Goal: Information Seeking & Learning: Check status

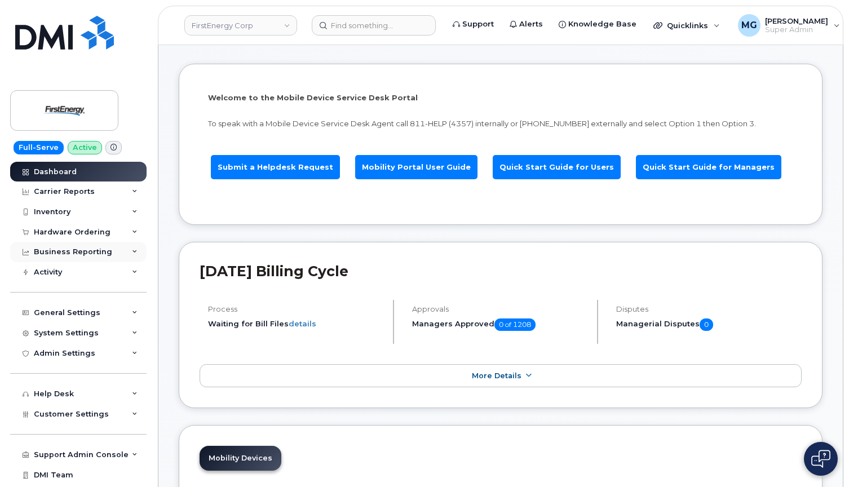
click at [101, 249] on div "Business Reporting" at bounding box center [73, 251] width 78 height 9
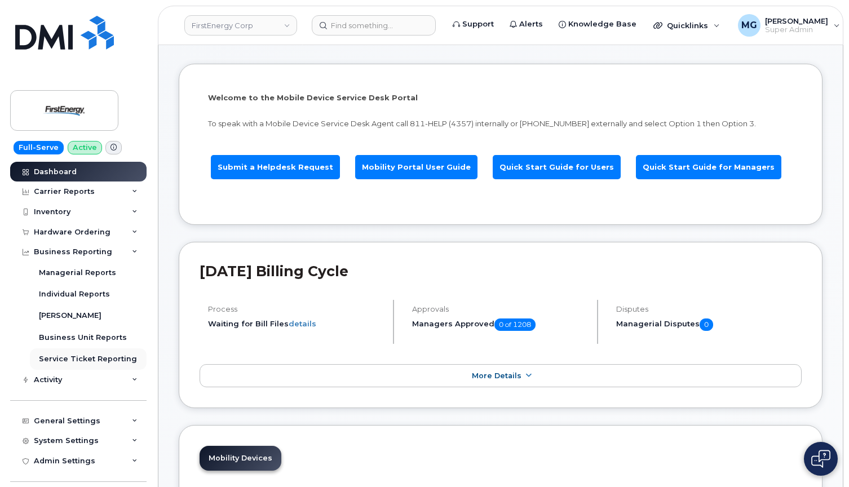
click at [75, 354] on div "Service Ticket Reporting" at bounding box center [88, 359] width 98 height 10
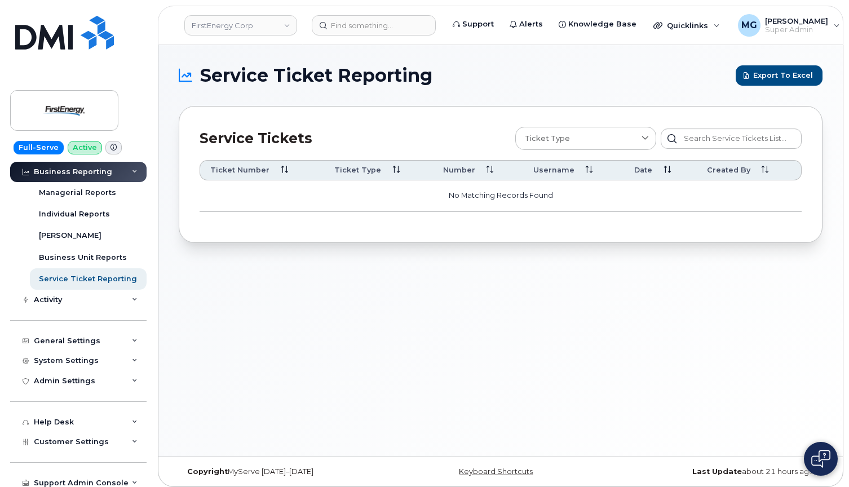
scroll to position [81, 0]
click at [85, 298] on div "Activity" at bounding box center [78, 299] width 136 height 20
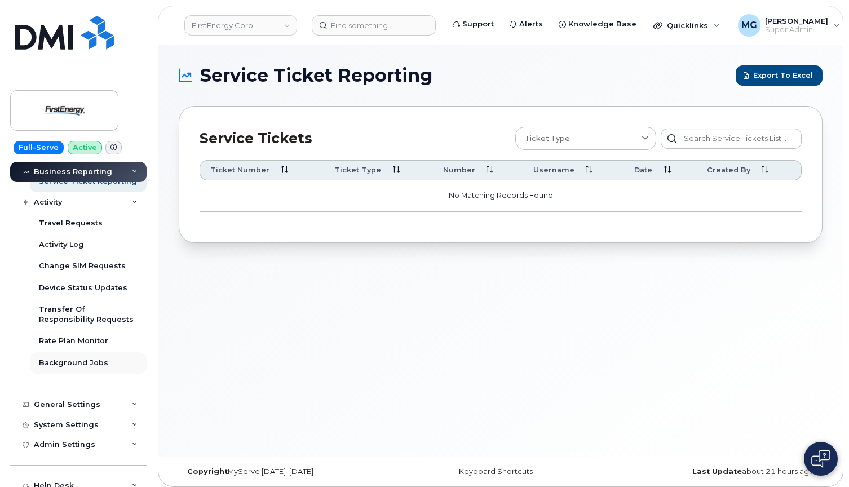
scroll to position [184, 0]
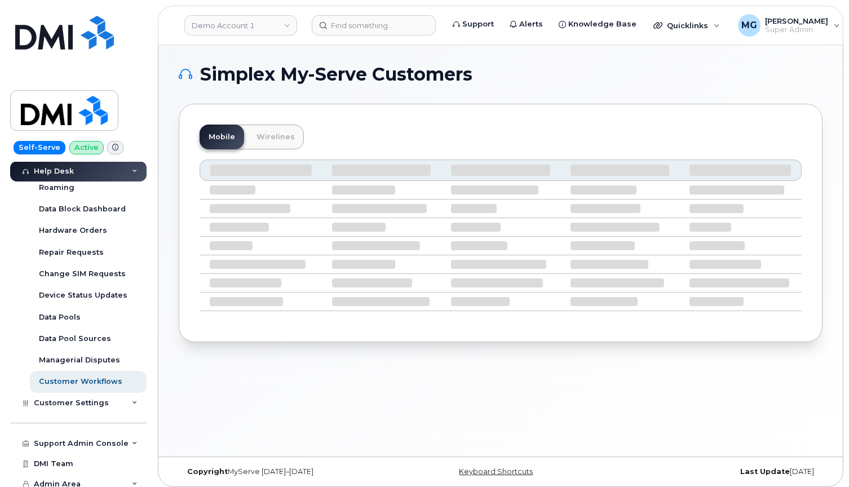
scroll to position [267, 0]
click at [68, 440] on div "Support Admin Console" at bounding box center [81, 444] width 95 height 9
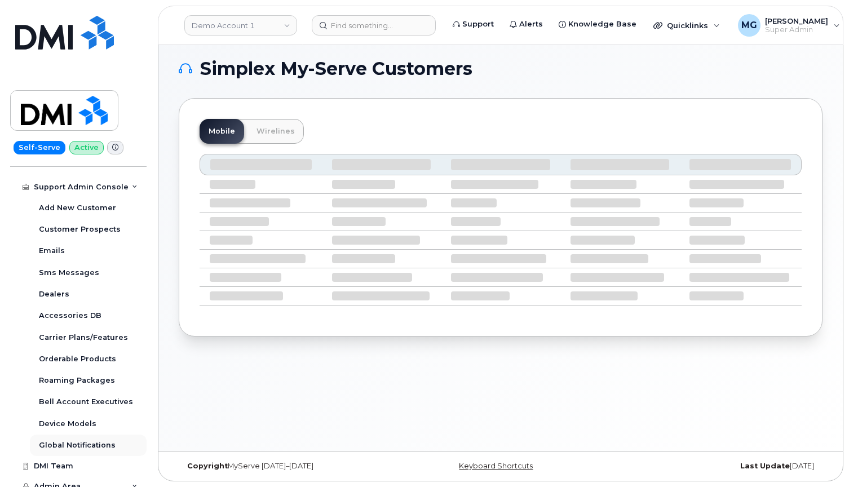
scroll to position [6, 0]
click at [73, 440] on div "Global Notifications" at bounding box center [77, 445] width 77 height 10
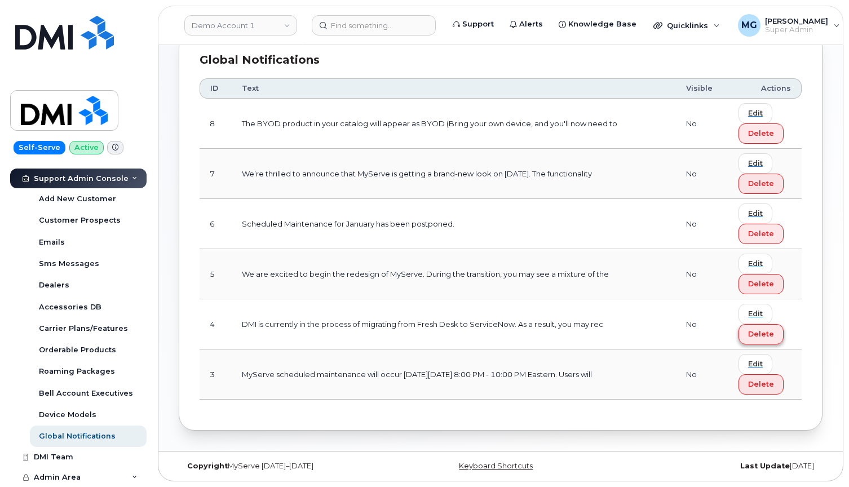
scroll to position [74, 0]
click at [753, 363] on span "Edit" at bounding box center [755, 364] width 15 height 11
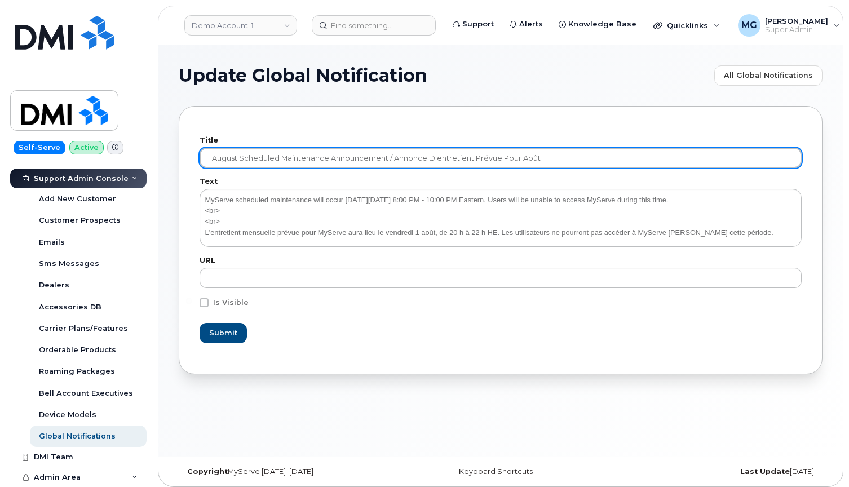
click at [293, 156] on input "August Scheduled Maintenance Announcement / Annonce D'entretient Prévue Pour ao…" at bounding box center [501, 158] width 602 height 20
paste input "September Scheduled Maintenance Announcement / Annonce D'entretient Prévue Pour…"
click at [549, 155] on input "September Scheduled Maintenance Announcement / Annonce D'entretient Prévue Pour…" at bounding box center [501, 158] width 602 height 20
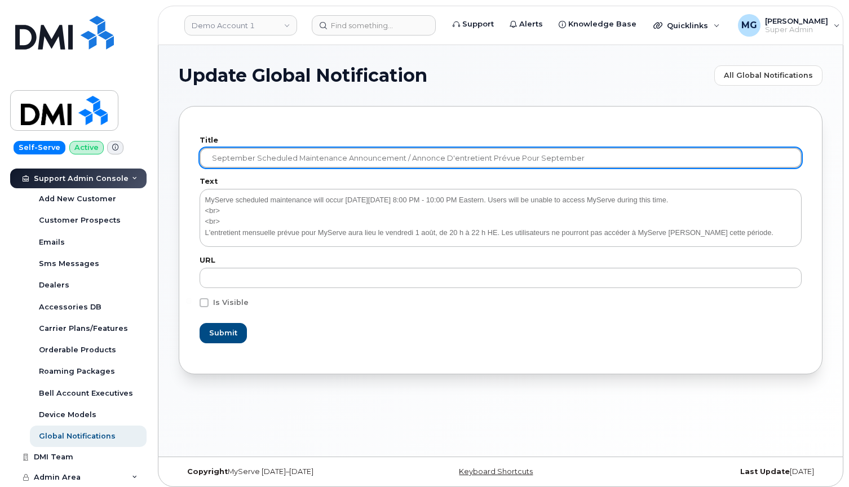
click at [549, 155] on input "September Scheduled Maintenance Announcement / Annonce D'entretient Prévue Pour…" at bounding box center [501, 158] width 602 height 20
paste input "septembre"
type input "September Scheduled Maintenance Announcement / Annonce D'entretient Prévue Pour…"
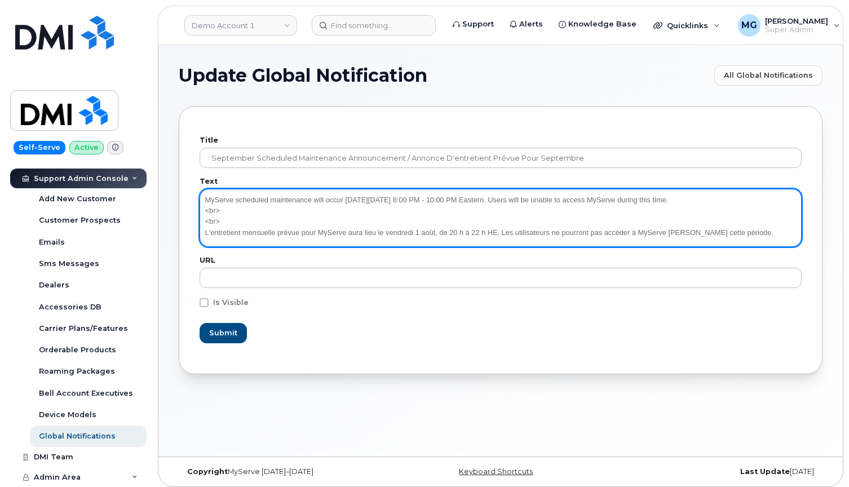
drag, startPoint x: 205, startPoint y: 196, endPoint x: 786, endPoint y: 235, distance: 581.9
click at [786, 235] on textarea "MyServe scheduled maintenance will occur on Friday August 1, 8:00 PM - 10:00 PM…" at bounding box center [501, 217] width 602 height 57
paste textarea "September 5, 8:00 PM - 10:00 PM Eastern. Users will be unable to access MyServe…"
type textarea "MyServe scheduled maintenance will occur on Friday September 5, 8:00 PM - 10:00…"
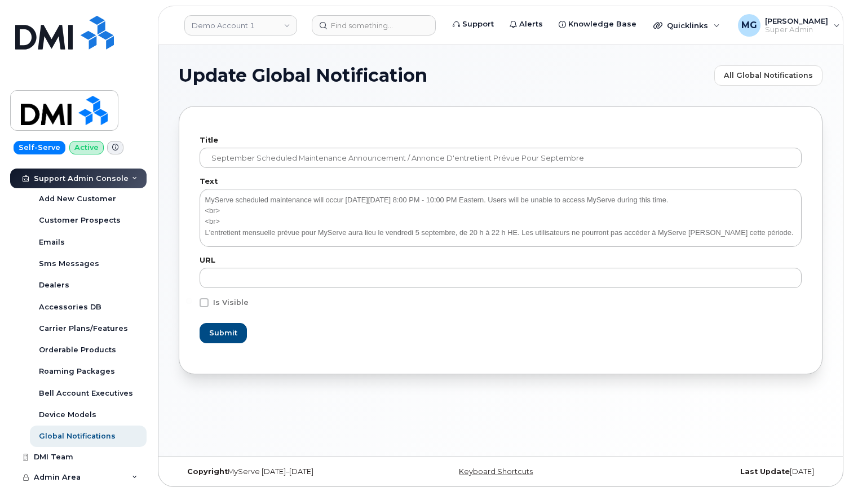
click at [205, 302] on span at bounding box center [204, 302] width 9 height 9
click at [192, 302] on input "Is Visible" at bounding box center [189, 301] width 6 height 6
checkbox input "true"
click at [216, 332] on span "Submit" at bounding box center [223, 332] width 28 height 11
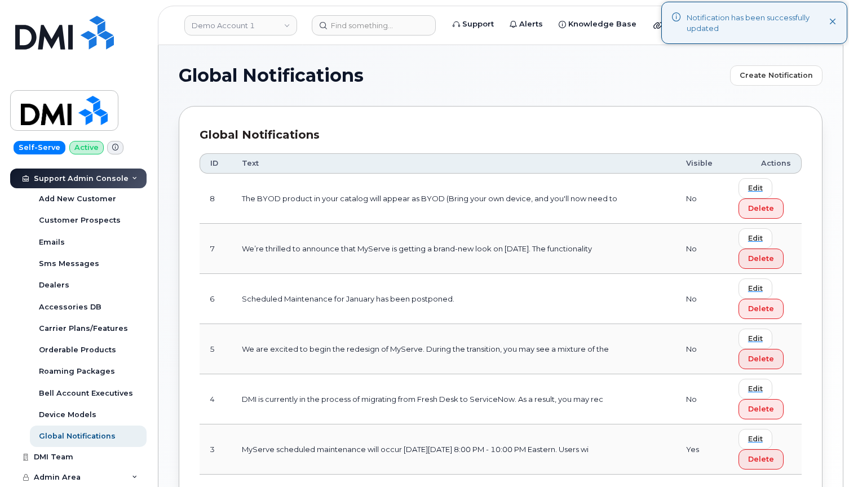
click at [52, 38] on img at bounding box center [64, 33] width 99 height 34
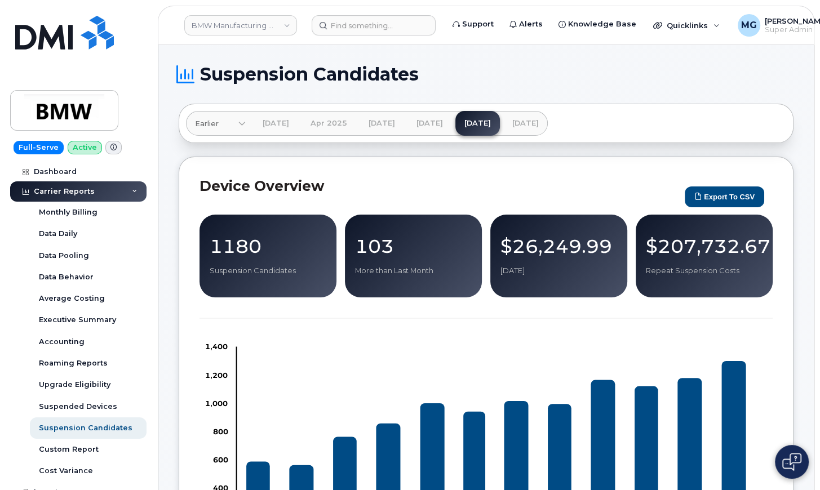
click at [452, 122] on link "Jun 2025" at bounding box center [429, 123] width 45 height 25
click at [397, 123] on link "May 2025" at bounding box center [382, 123] width 45 height 25
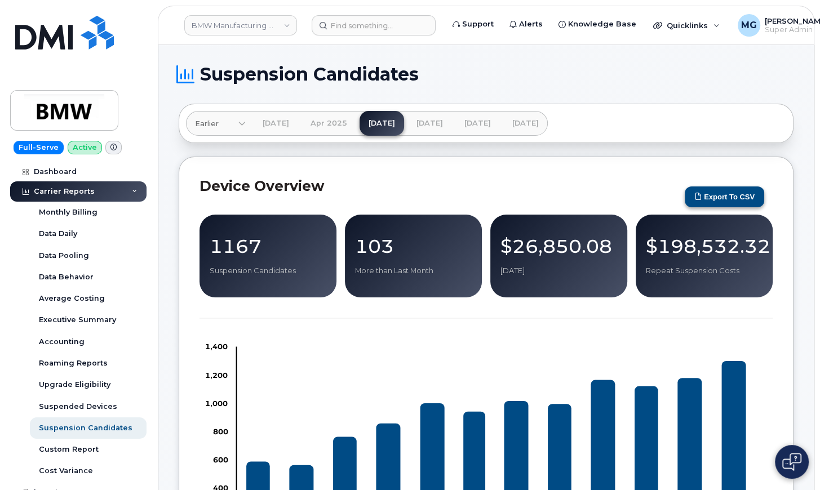
click at [724, 196] on button "Export to CSV" at bounding box center [724, 197] width 79 height 21
click at [211, 26] on link "BMW Manufacturing Co LLC" at bounding box center [240, 25] width 113 height 20
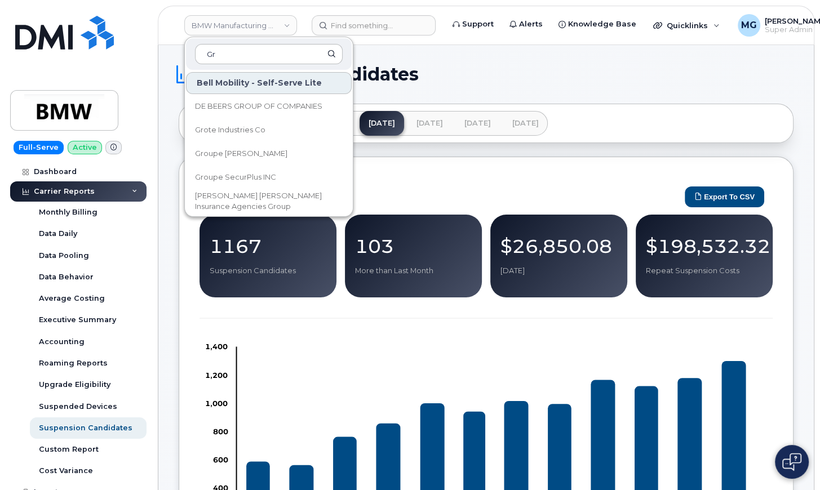
type input "G"
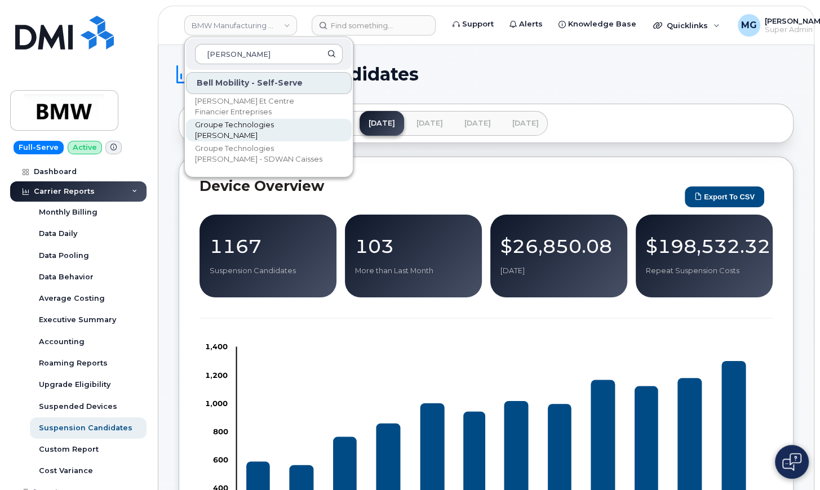
type input "Desjardins"
click at [222, 132] on span "Groupe Technologies [PERSON_NAME]" at bounding box center [260, 130] width 130 height 22
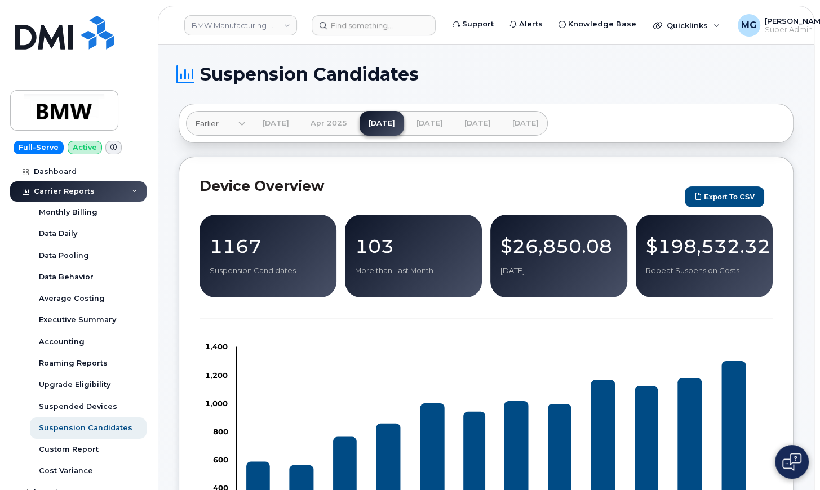
click at [449, 122] on link "[DATE]" at bounding box center [429, 123] width 45 height 25
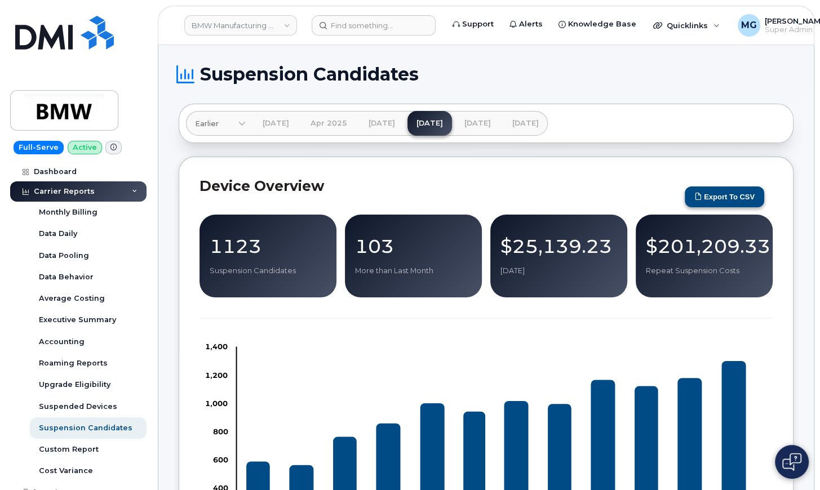
click at [723, 194] on button "Export to CSV" at bounding box center [724, 197] width 79 height 21
click at [500, 123] on link "Jul 2025" at bounding box center [477, 123] width 45 height 25
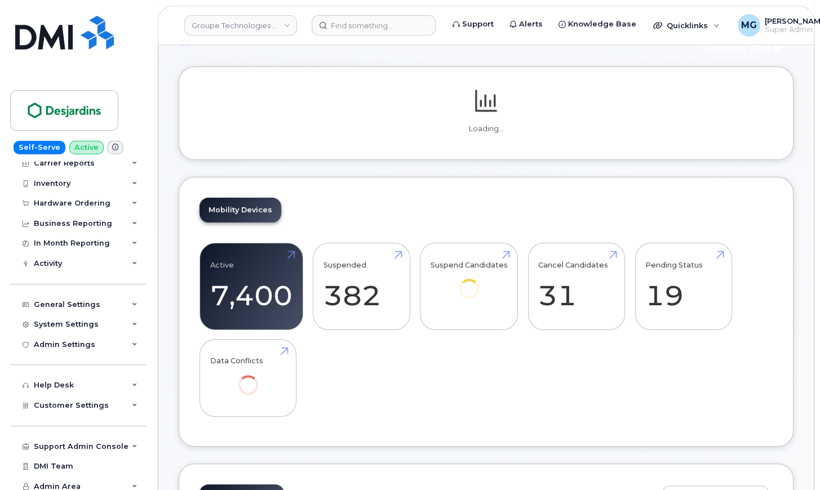
scroll to position [48, 0]
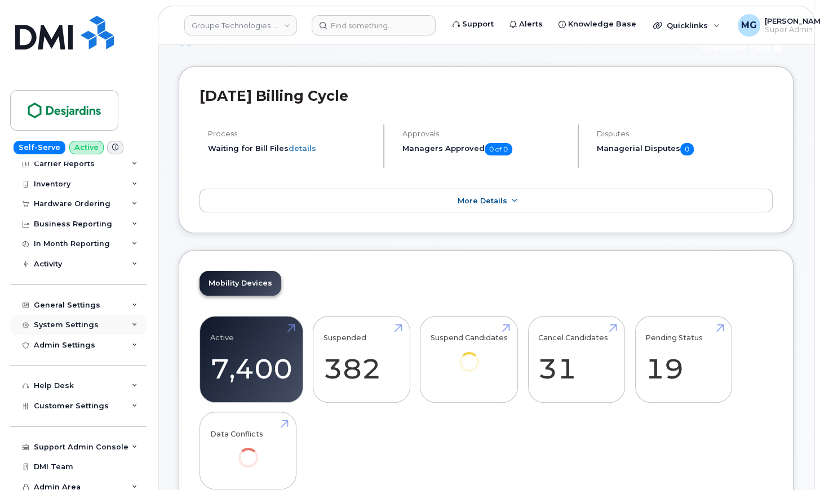
click at [63, 321] on div "System Settings" at bounding box center [66, 325] width 65 height 9
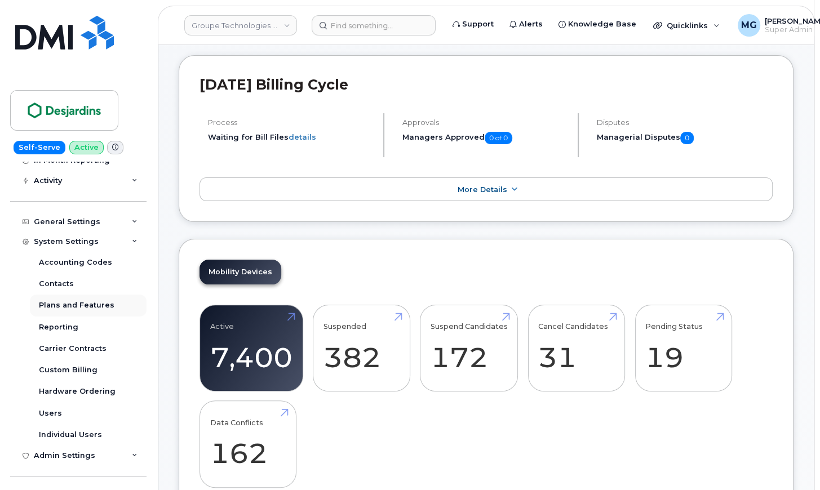
scroll to position [129, 0]
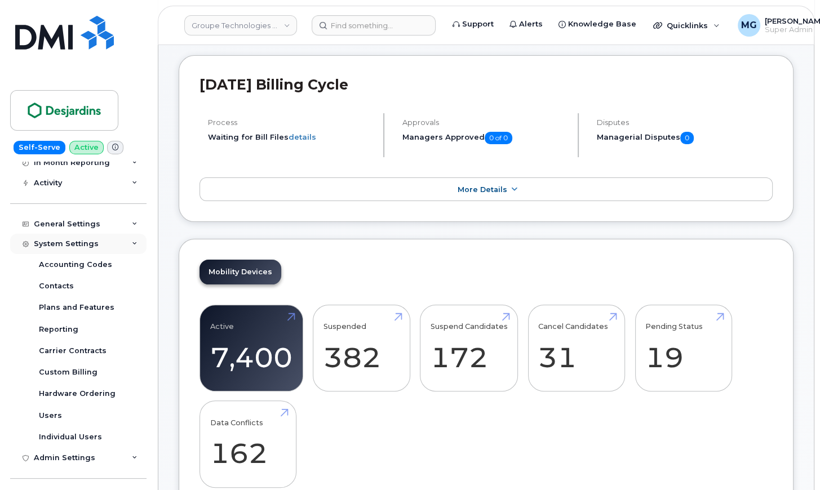
click at [134, 241] on icon at bounding box center [135, 244] width 6 height 6
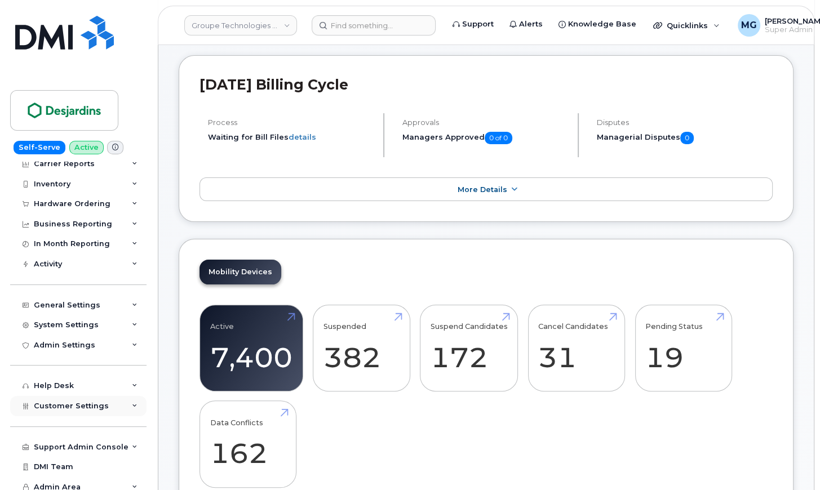
click at [125, 401] on div "Customer Settings" at bounding box center [78, 406] width 136 height 20
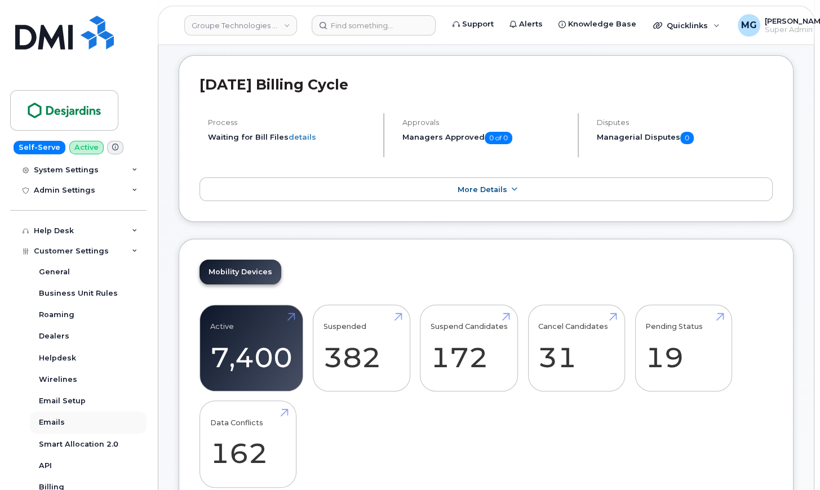
scroll to position [203, 0]
click at [55, 418] on div "Emails" at bounding box center [52, 423] width 26 height 10
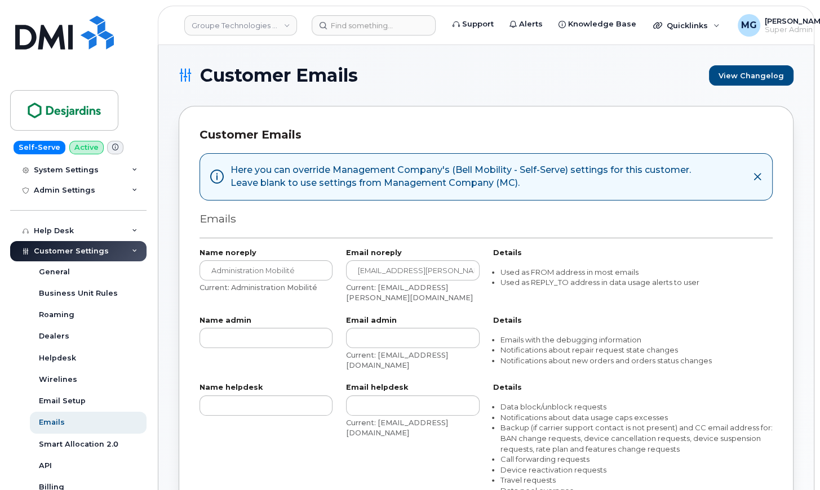
click at [133, 249] on icon at bounding box center [135, 252] width 6 height 6
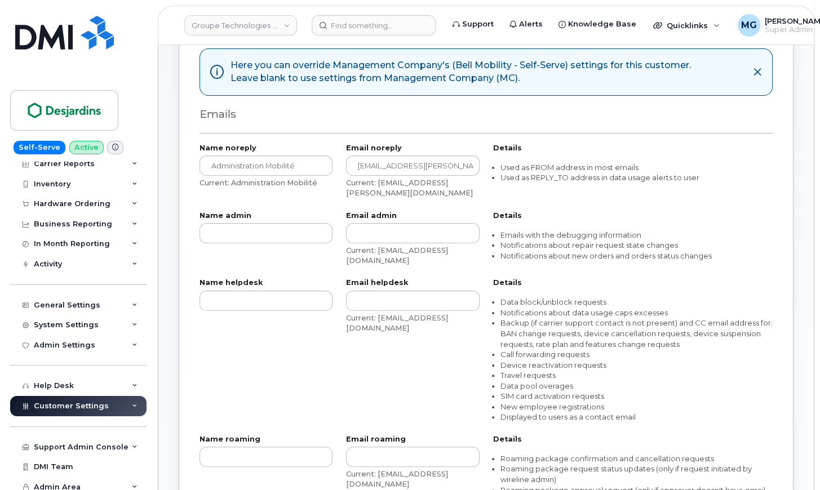
scroll to position [113, 0]
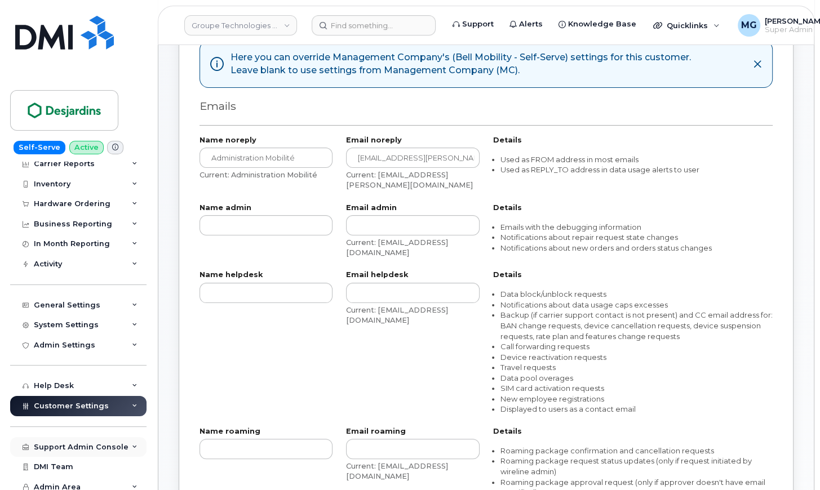
click at [68, 443] on div "Support Admin Console" at bounding box center [81, 447] width 95 height 9
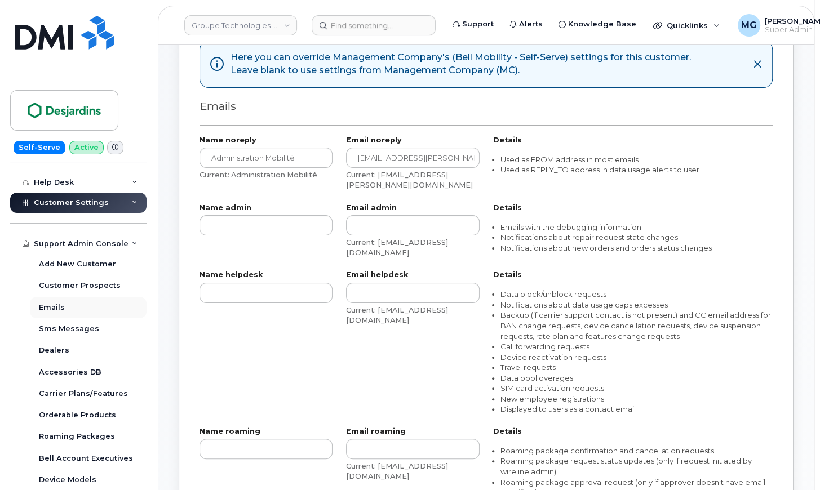
scroll to position [256, 0]
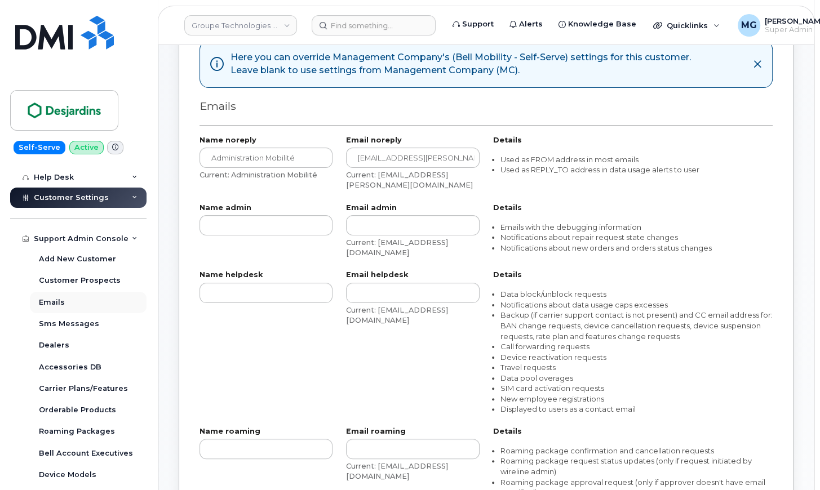
click at [52, 298] on div "Emails" at bounding box center [52, 303] width 26 height 10
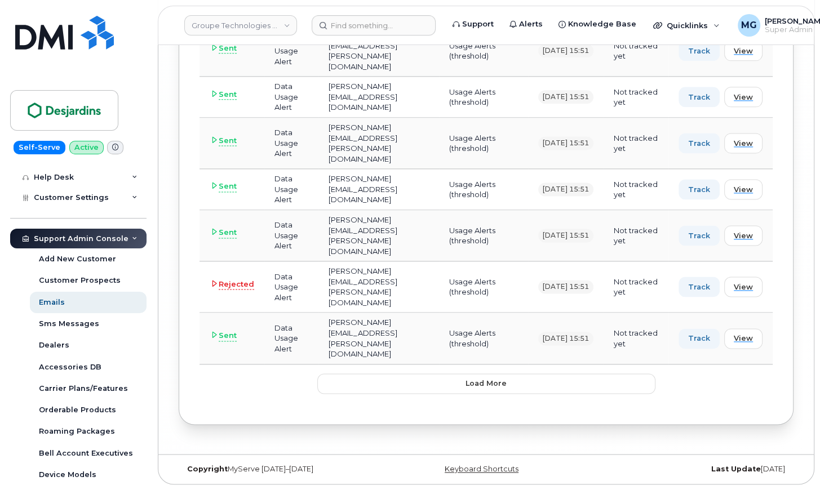
scroll to position [5116, 0]
click at [476, 383] on span "Load more" at bounding box center [486, 383] width 41 height 11
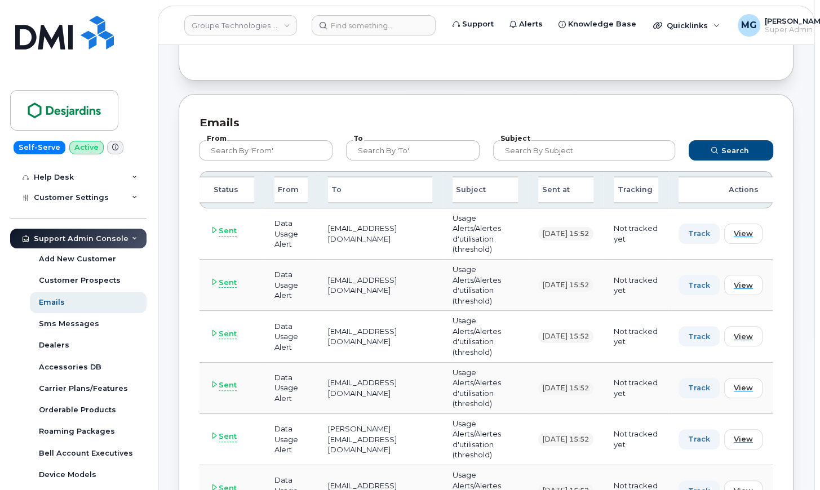
scroll to position [147, 0]
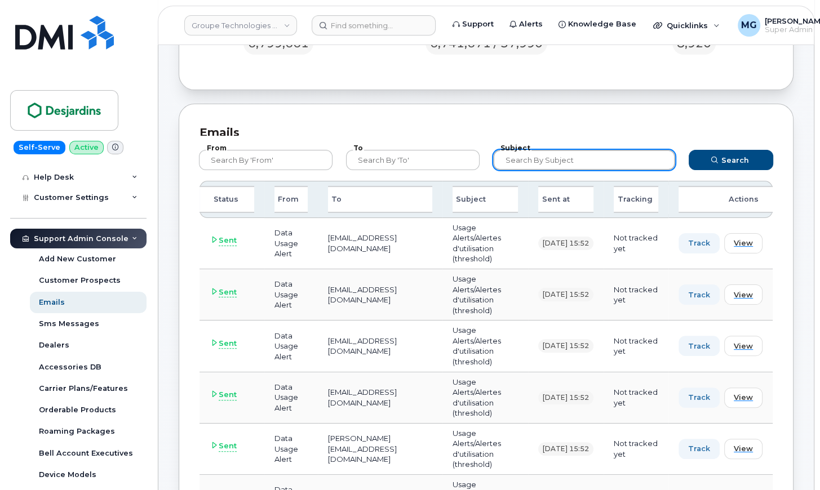
click at [526, 157] on input "text" at bounding box center [584, 160] width 183 height 20
type input "IMEI"
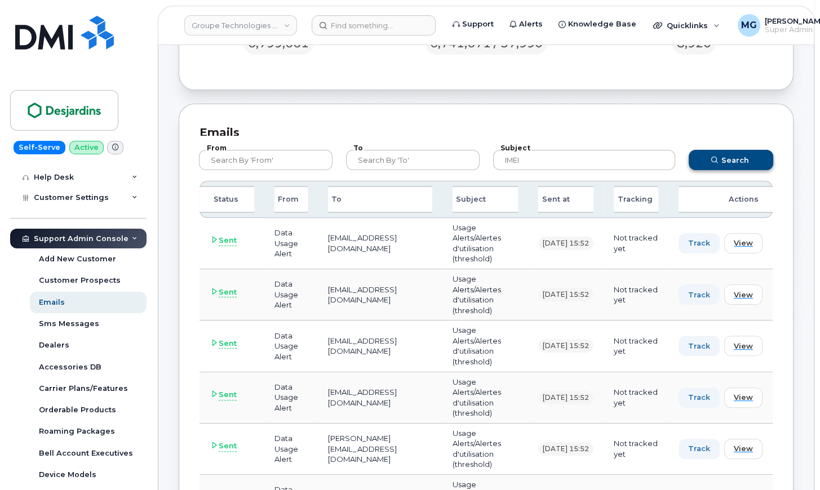
click at [699, 161] on button "Search" at bounding box center [731, 160] width 85 height 20
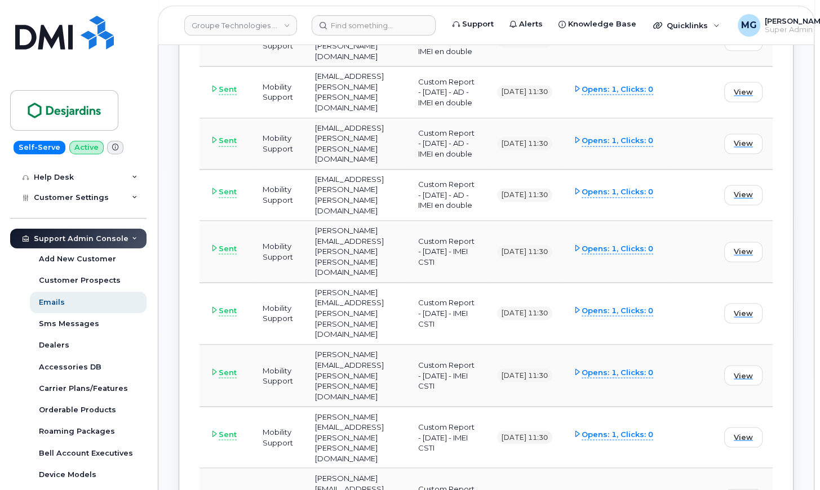
scroll to position [1539, 0]
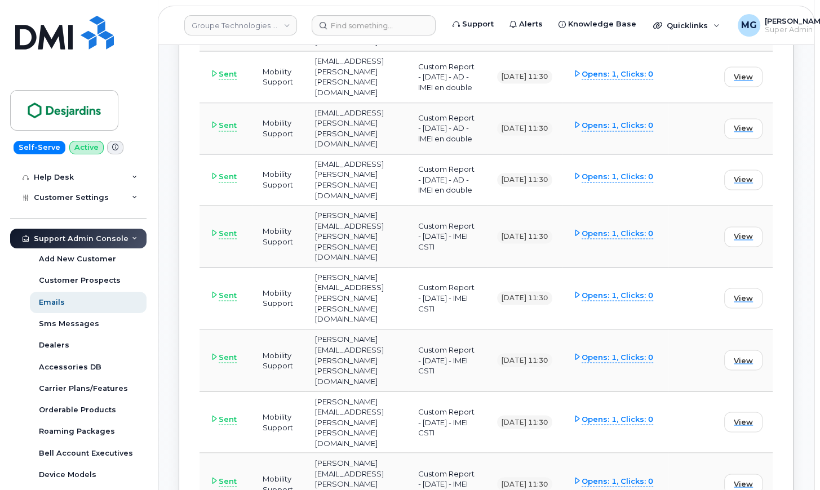
drag, startPoint x: 431, startPoint y: 252, endPoint x: 311, endPoint y: 251, distance: 119.5
copy td "thomas.fusillier@desjardins.com"
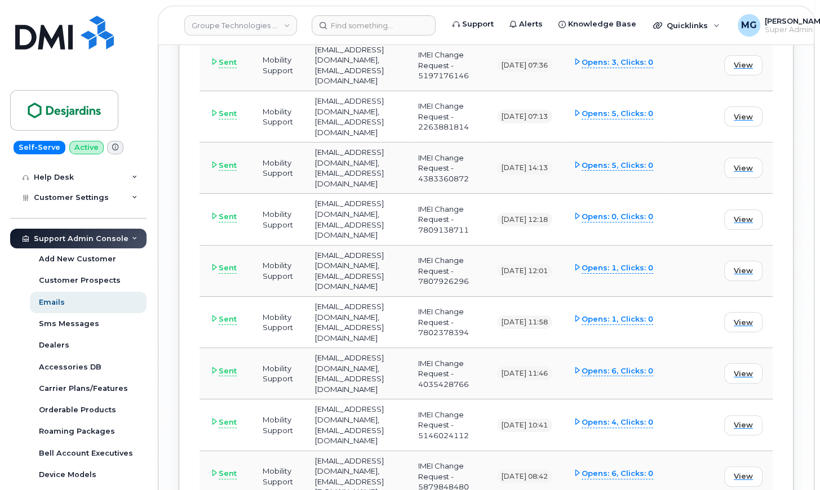
scroll to position [3825, 0]
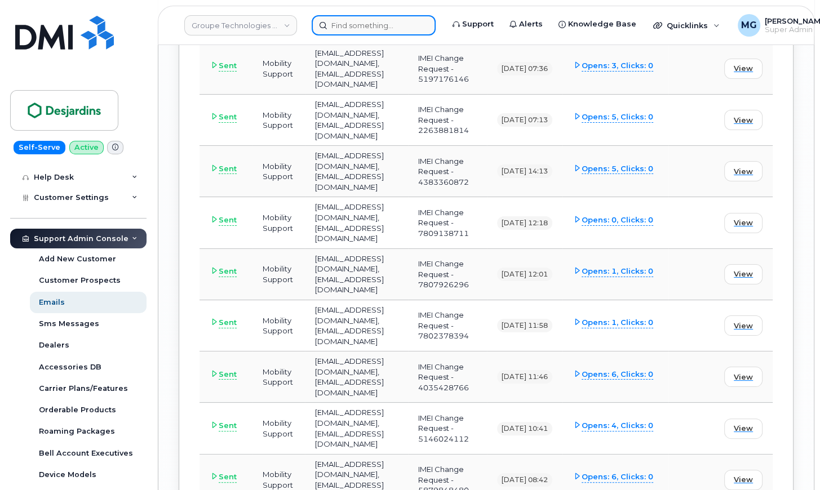
click at [341, 23] on input at bounding box center [374, 25] width 124 height 20
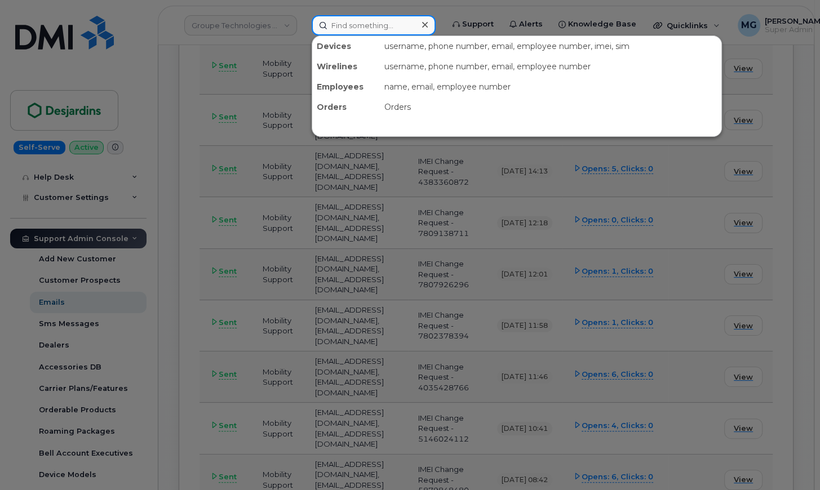
paste input "thomas.fusillier@desjardins.com"
type input "thomas.fusillier@desjardins.com"
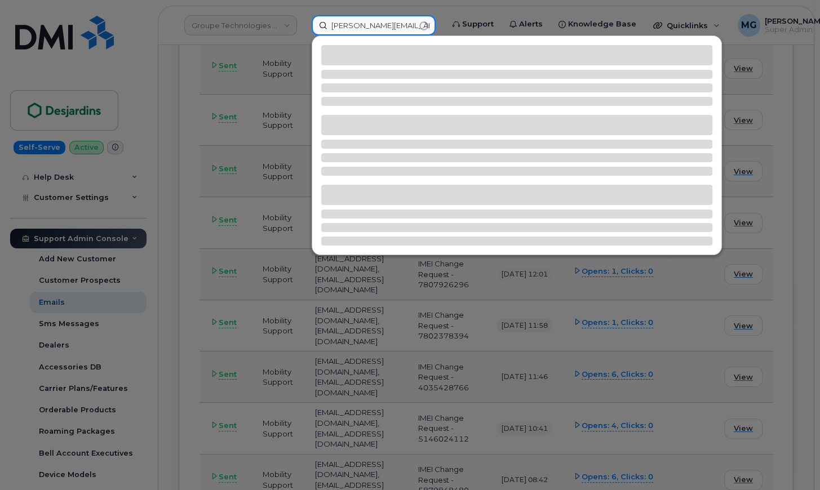
click at [402, 24] on input "thomas.fusillier@desjardins.com" at bounding box center [374, 25] width 124 height 20
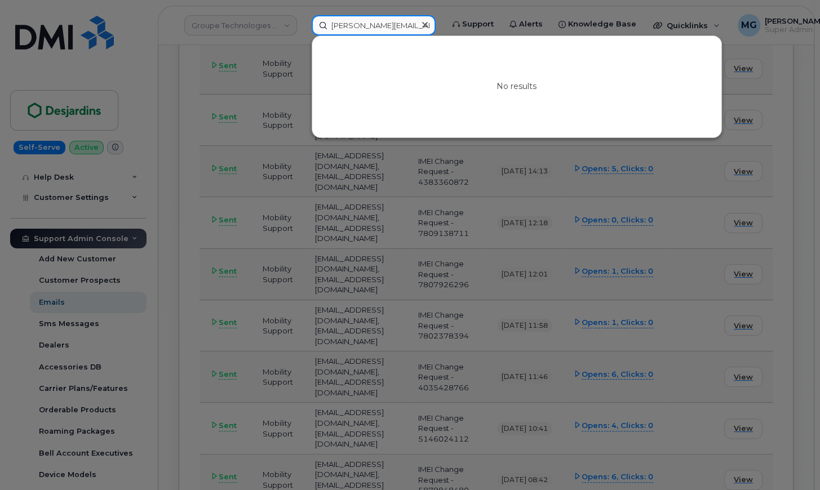
click at [354, 23] on input "thomas.fusillier@desjardins.com" at bounding box center [374, 25] width 124 height 20
click at [367, 24] on input "thomas.fusillier@desjardins.com" at bounding box center [374, 25] width 124 height 20
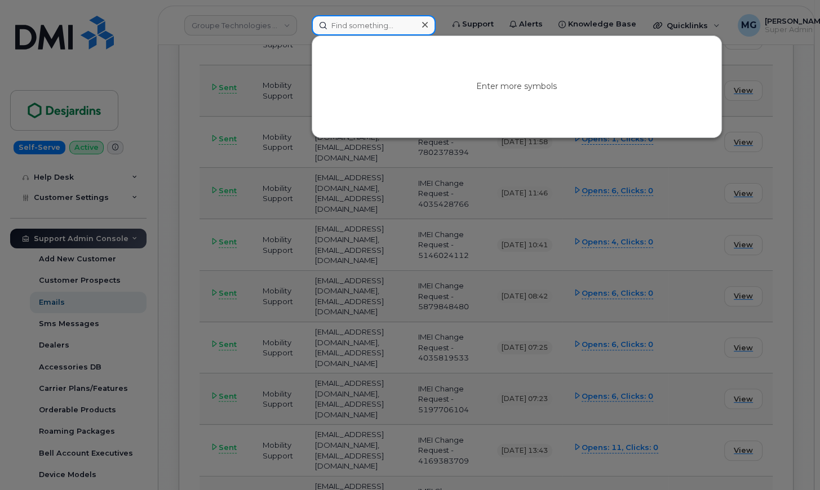
scroll to position [3999, 0]
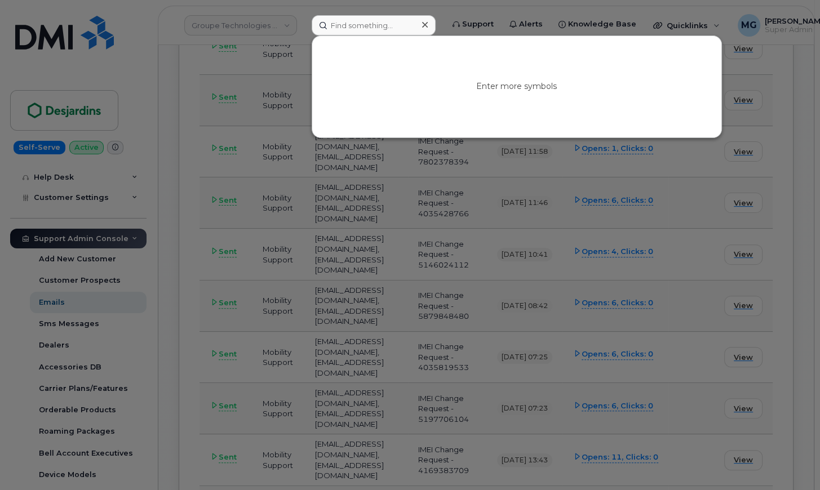
click at [427, 238] on div at bounding box center [410, 245] width 820 height 490
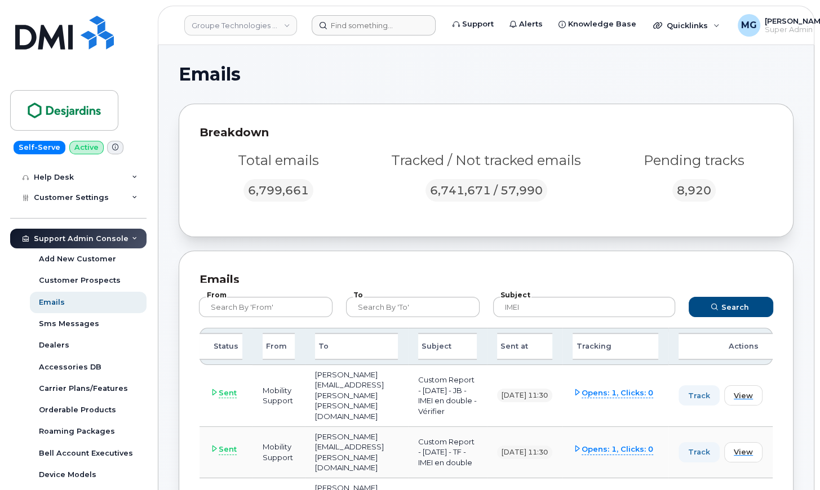
scroll to position [0, 0]
click at [361, 342] on div "To" at bounding box center [356, 346] width 83 height 27
click at [331, 344] on div "To" at bounding box center [356, 346] width 83 height 27
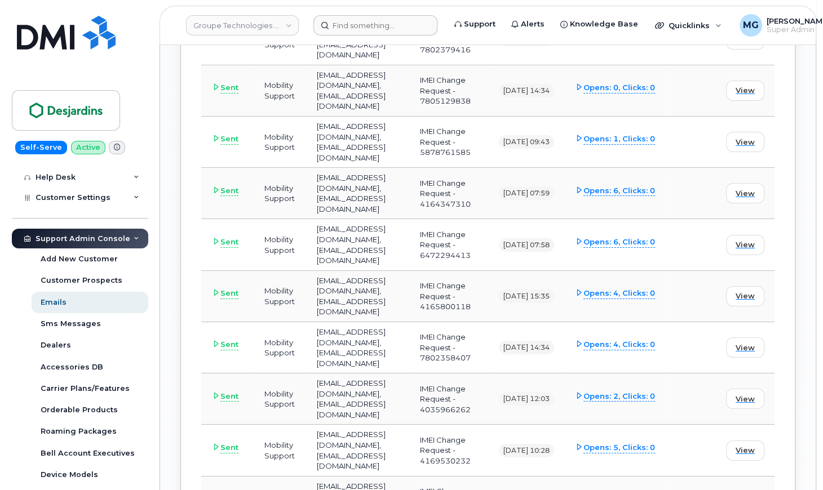
scroll to position [3391, 0]
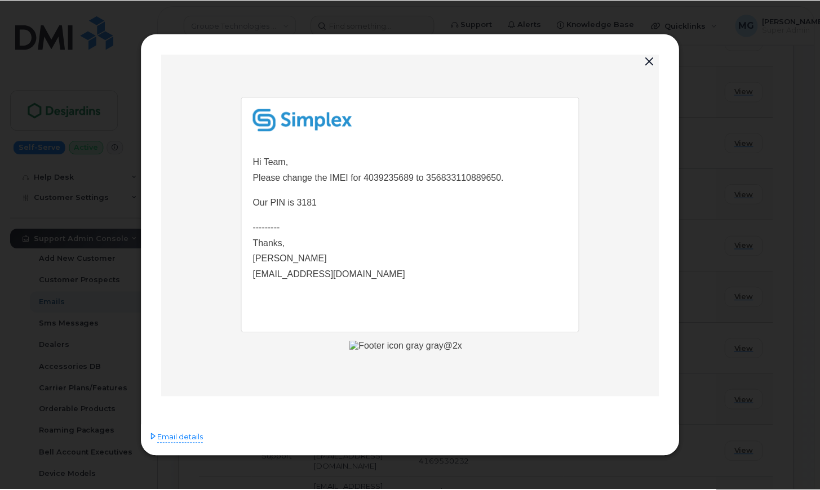
scroll to position [0, 0]
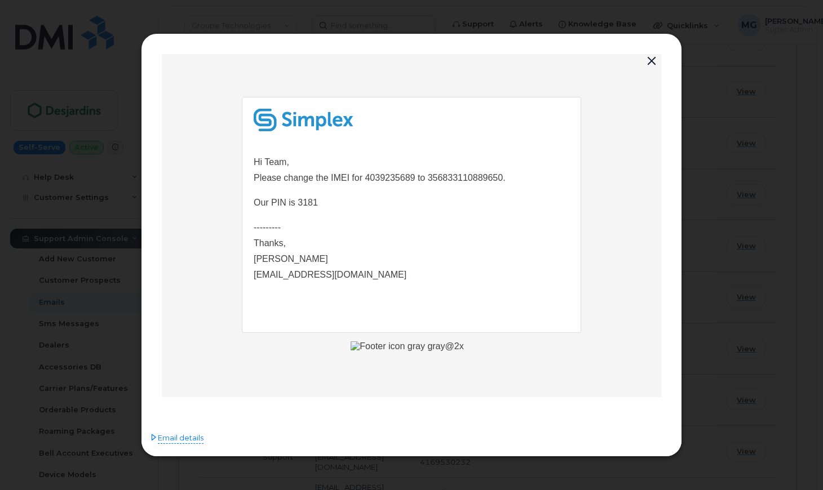
click at [652, 60] on button "button" at bounding box center [651, 62] width 17 height 16
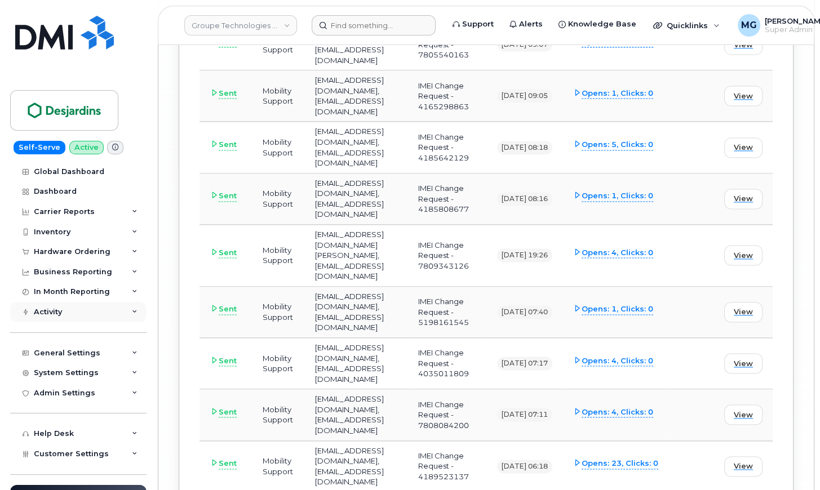
click at [44, 308] on div "Activity" at bounding box center [48, 312] width 28 height 9
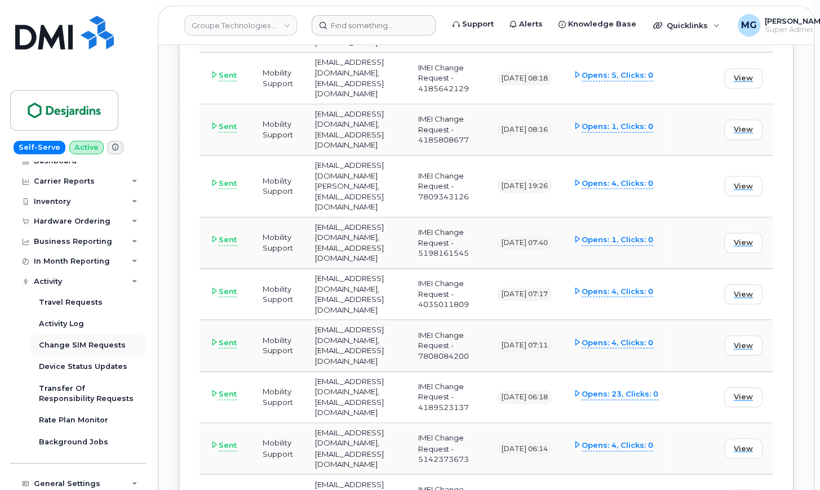
scroll to position [36, 0]
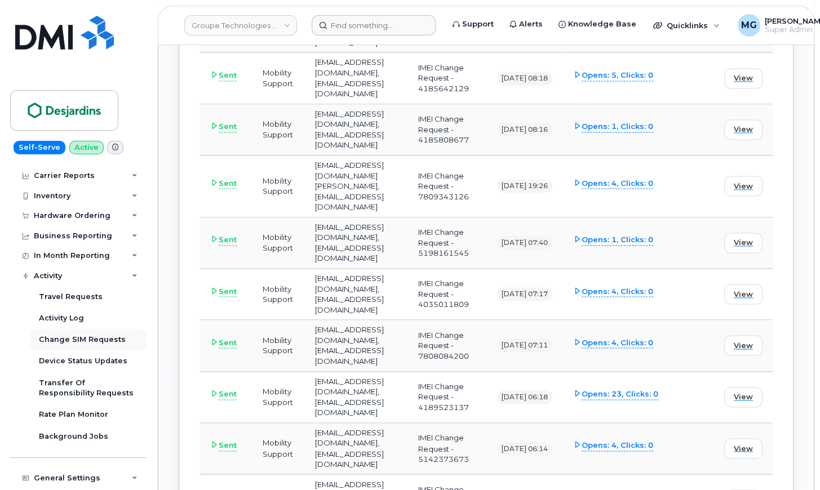
click at [65, 335] on div "Change SIM Requests" at bounding box center [82, 340] width 87 height 10
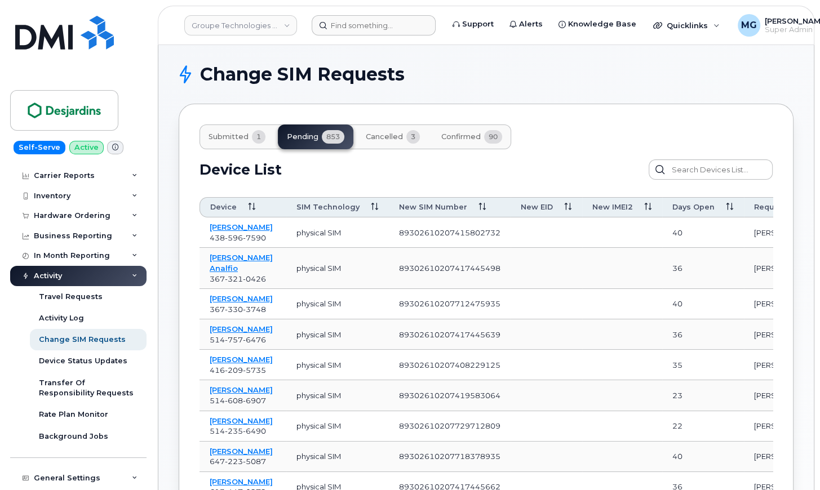
click at [240, 225] on link "Kevin Wadera" at bounding box center [241, 227] width 63 height 9
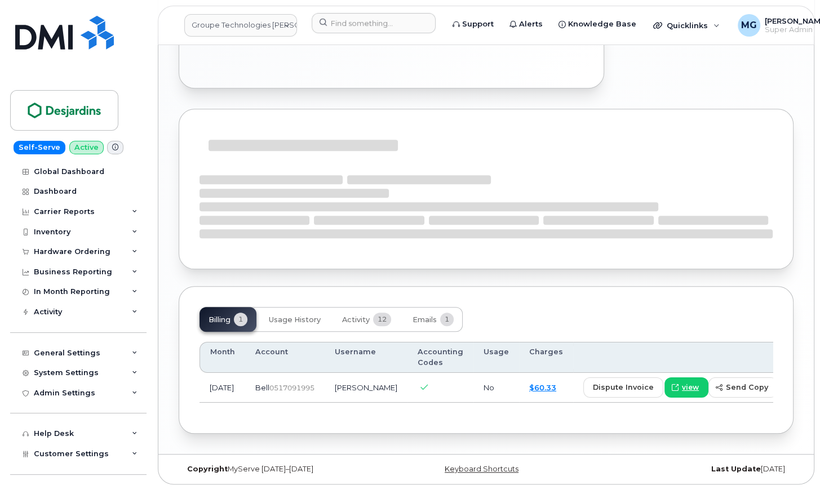
scroll to position [976, 0]
click at [427, 316] on span "Emails" at bounding box center [425, 320] width 24 height 9
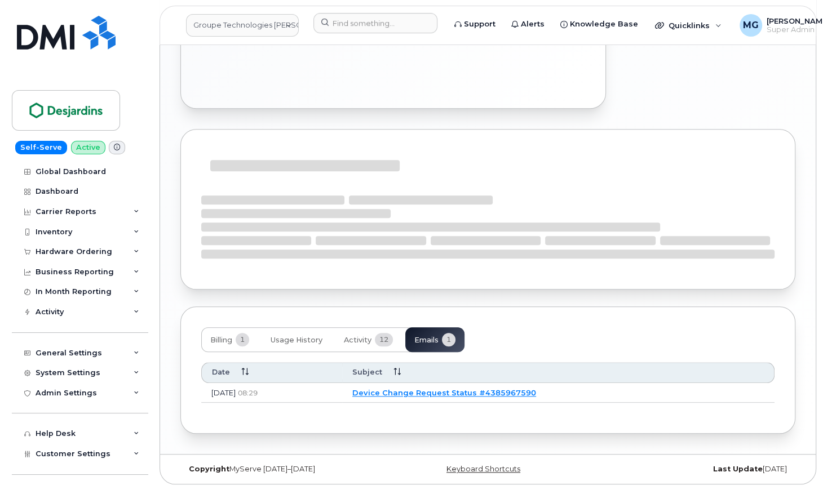
scroll to position [952, 0]
click at [427, 393] on link "Device Change Request Status #4385967590" at bounding box center [443, 392] width 184 height 9
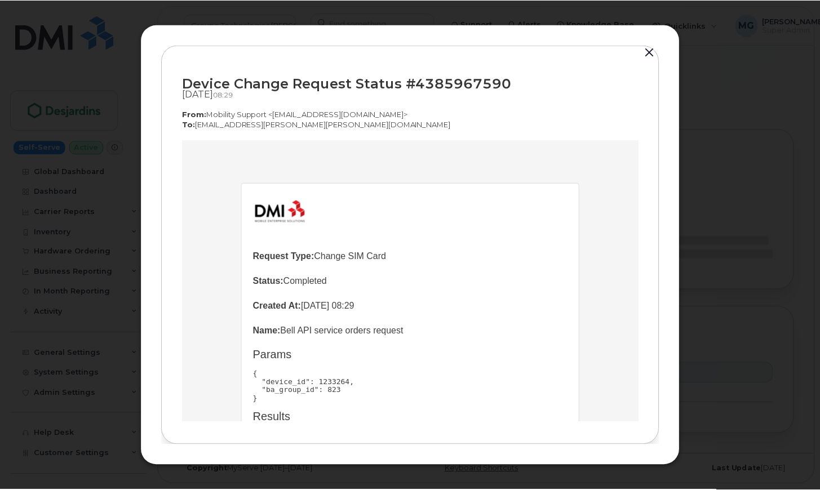
scroll to position [0, 0]
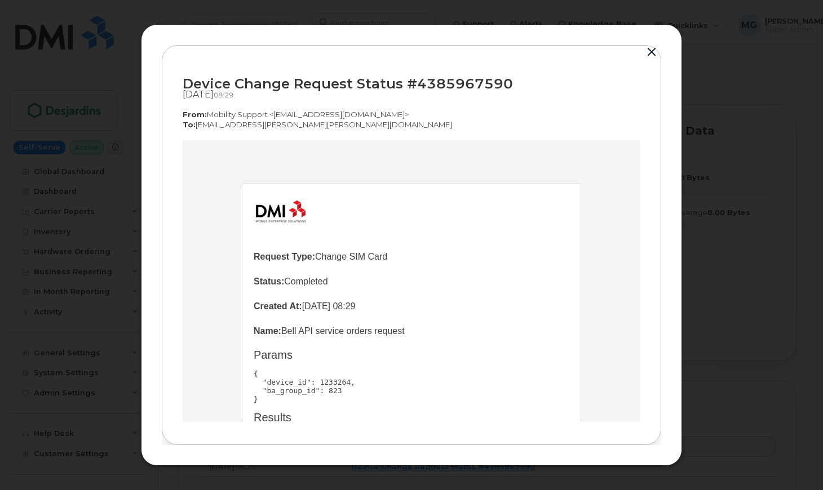
click at [648, 54] on button "button" at bounding box center [651, 53] width 17 height 16
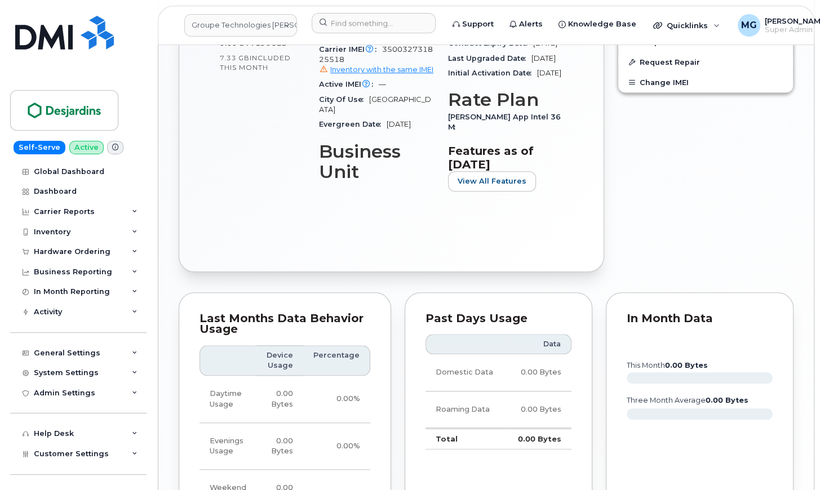
scroll to position [760, 0]
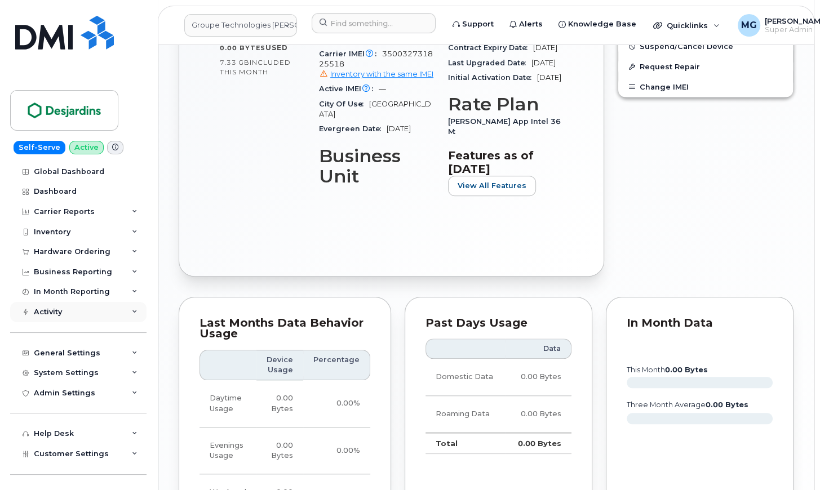
click at [50, 308] on div "Activity" at bounding box center [48, 312] width 28 height 9
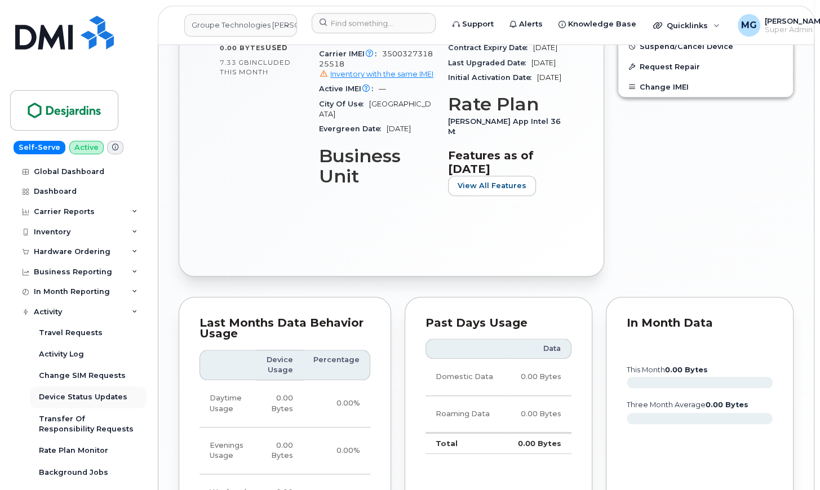
click at [78, 392] on div "Device Status Updates" at bounding box center [83, 397] width 88 height 10
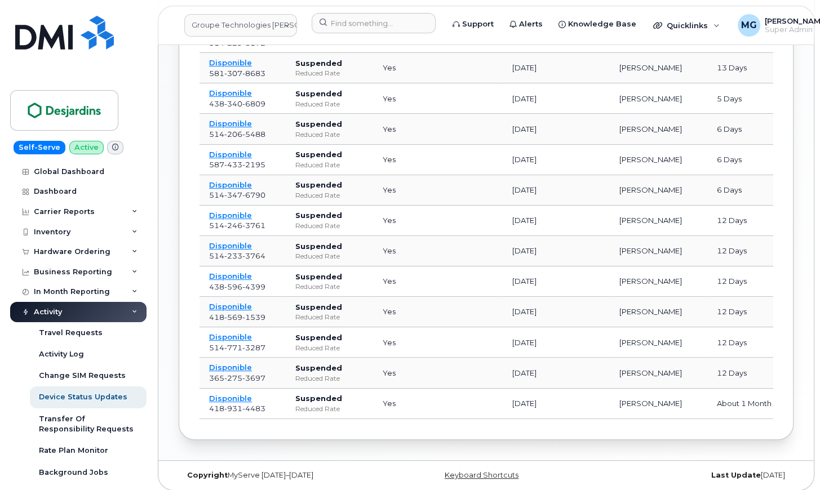
scroll to position [392, 0]
click at [69, 328] on div "Travel Requests" at bounding box center [71, 333] width 64 height 10
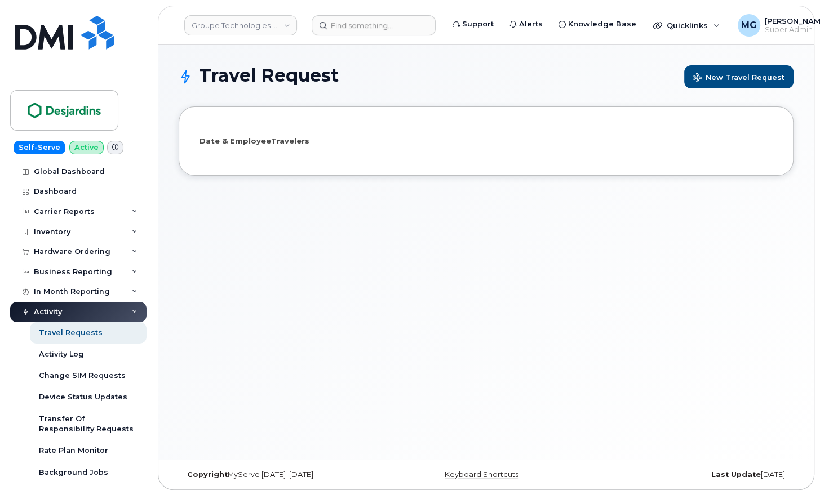
select select
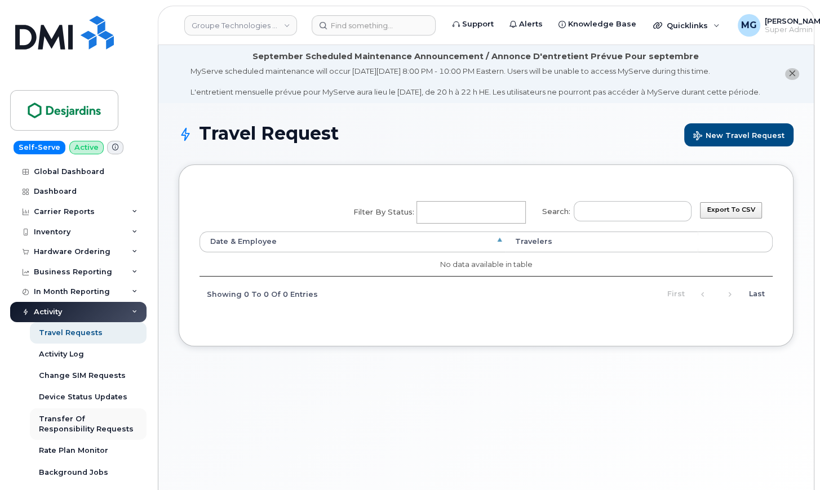
click at [59, 414] on div "Transfer Of Responsibility Requests" at bounding box center [88, 424] width 99 height 21
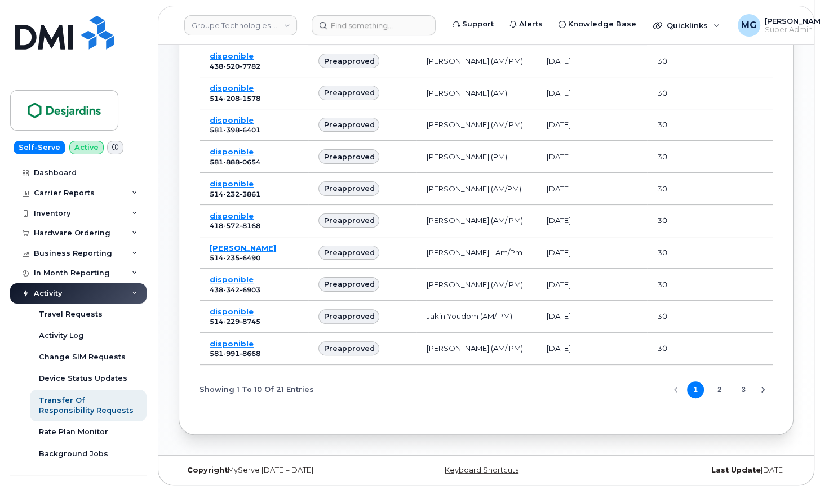
scroll to position [167, 0]
click at [717, 388] on button "2" at bounding box center [719, 391] width 17 height 17
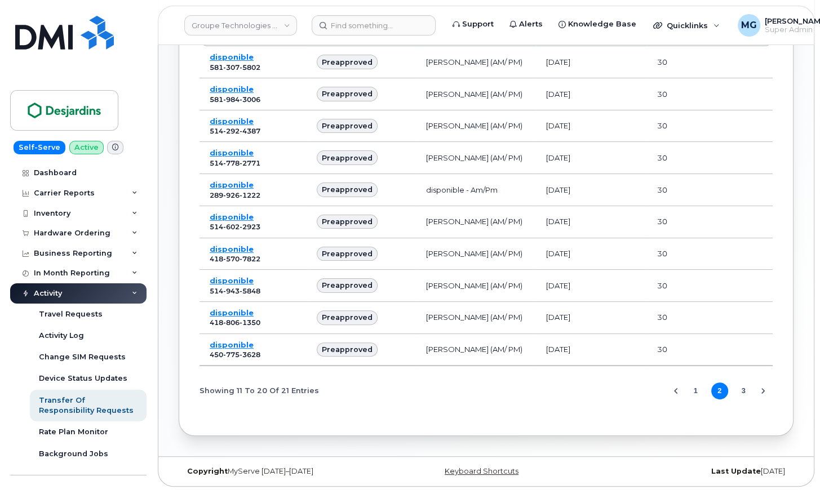
click at [225, 309] on link "disponible" at bounding box center [232, 312] width 44 height 9
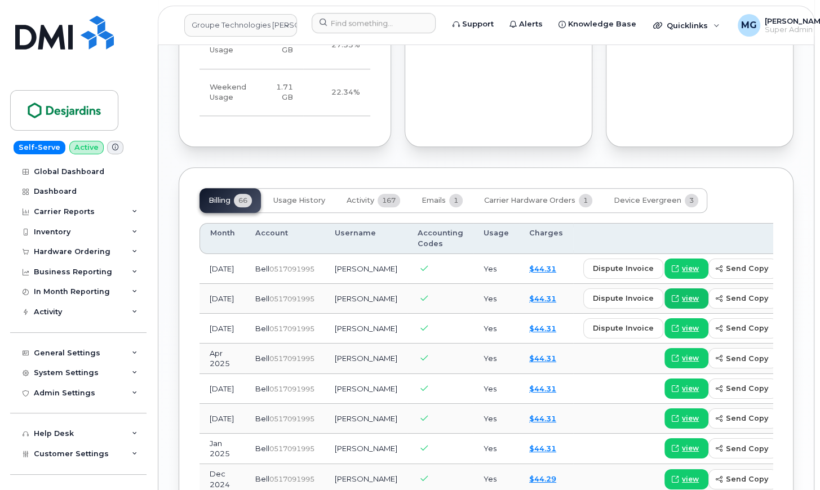
scroll to position [1097, 0]
click at [432, 205] on span "Emails" at bounding box center [434, 200] width 24 height 9
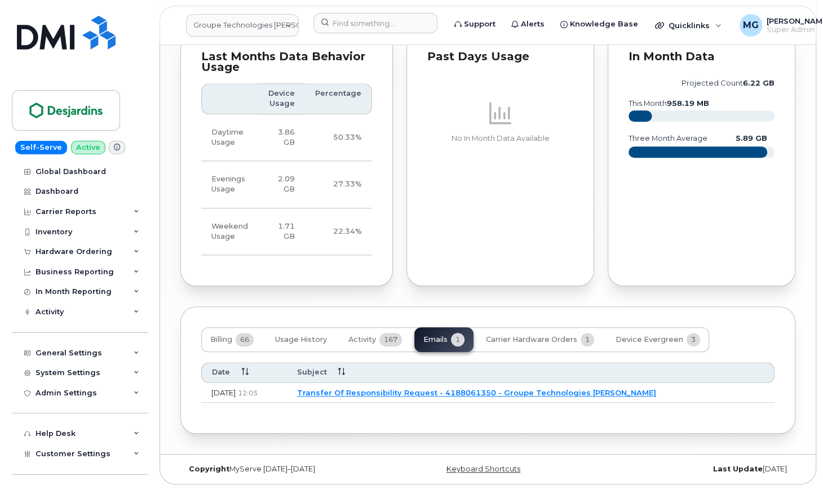
scroll to position [982, 0]
click at [411, 389] on link "Transfer Of Responsibility Request - 4188061350 - Groupe Technologies [PERSON_N…" at bounding box center [474, 392] width 359 height 9
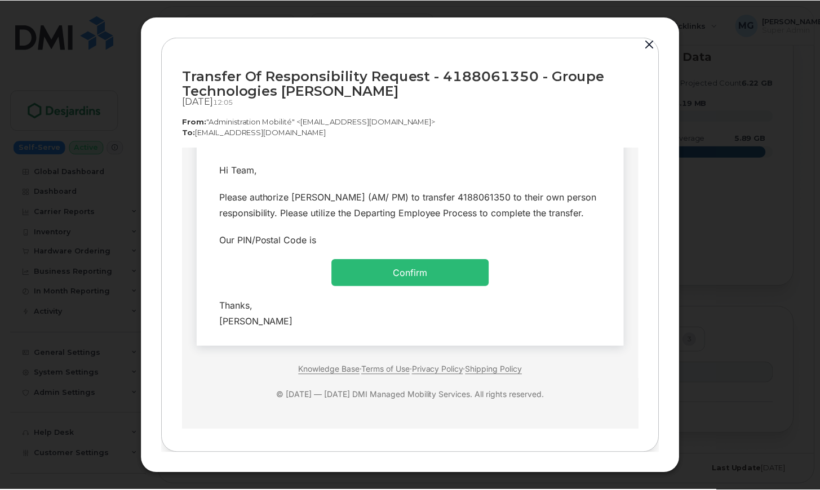
scroll to position [55, 0]
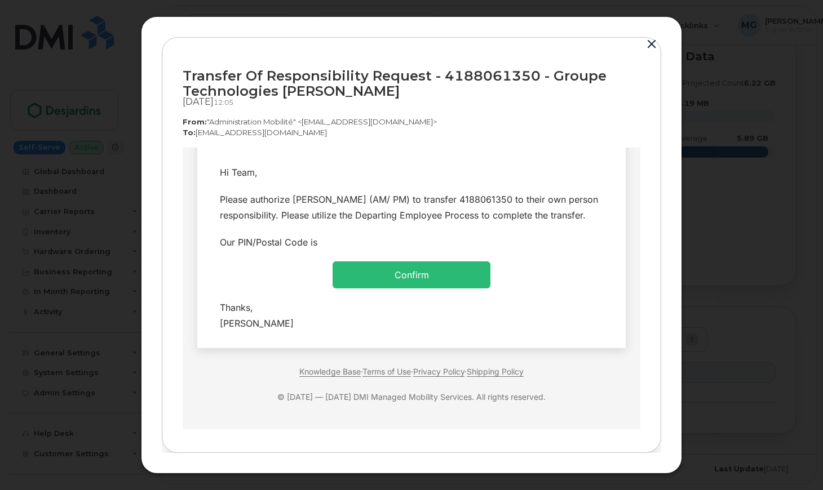
click at [651, 44] on button "button" at bounding box center [651, 45] width 17 height 16
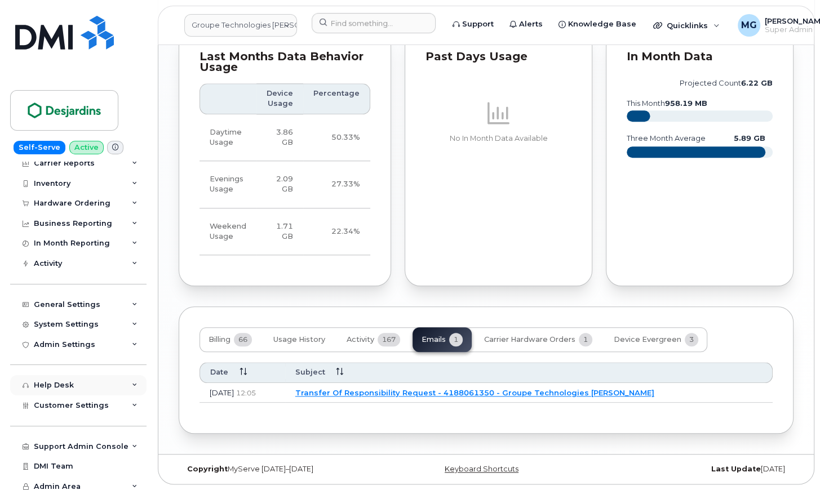
scroll to position [48, 0]
click at [63, 443] on div "Support Admin Console" at bounding box center [81, 447] width 95 height 9
click at [57, 264] on div "Activity" at bounding box center [48, 264] width 28 height 9
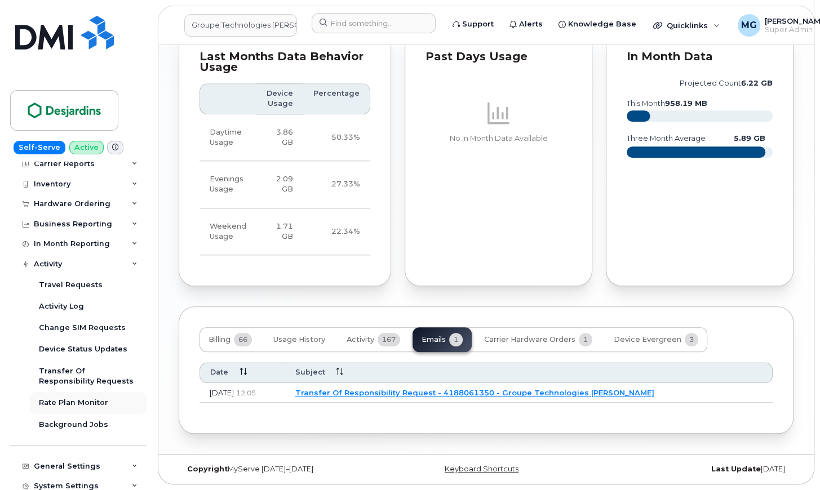
click at [60, 398] on div "Rate Plan Monitor" at bounding box center [73, 403] width 69 height 10
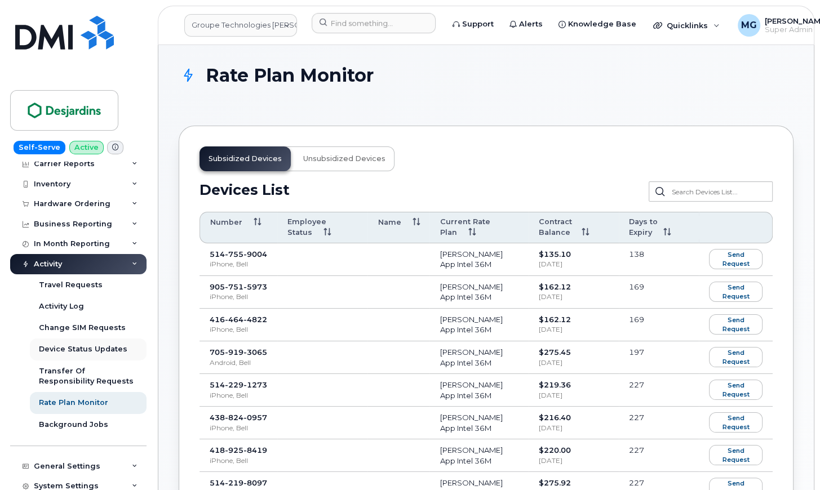
click at [67, 344] on div "Device Status Updates" at bounding box center [83, 349] width 88 height 10
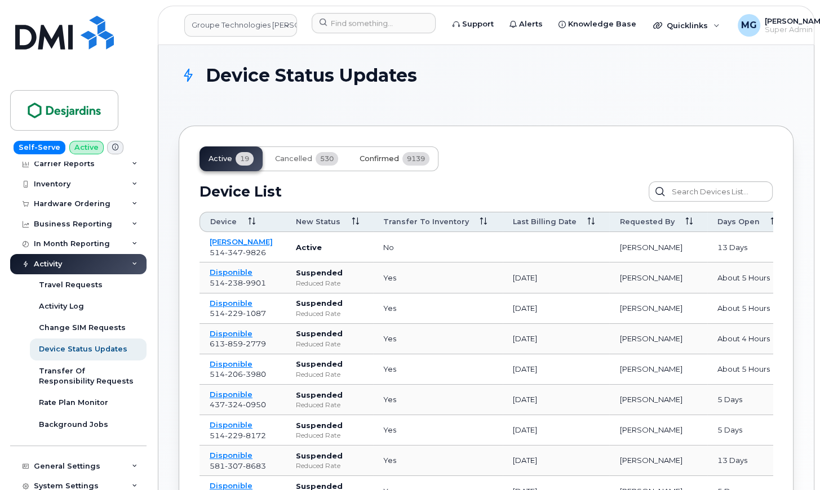
click at [374, 155] on span "Confirmed" at bounding box center [379, 158] width 39 height 9
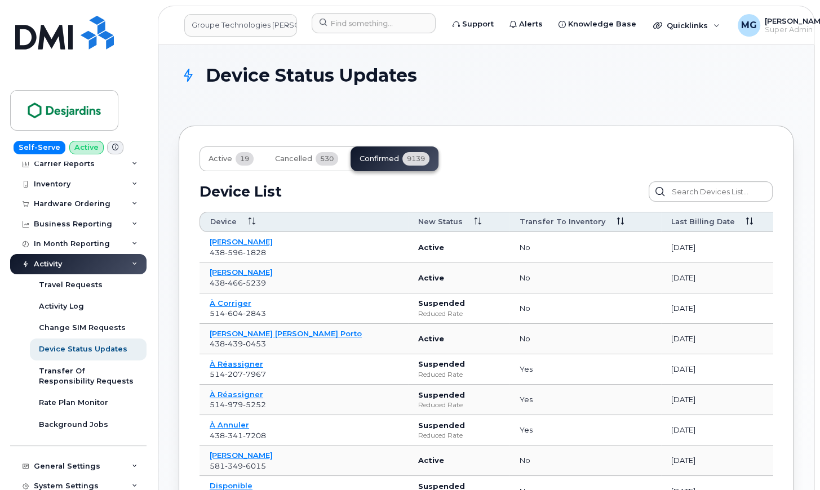
click at [237, 238] on link "[PERSON_NAME]" at bounding box center [241, 241] width 63 height 9
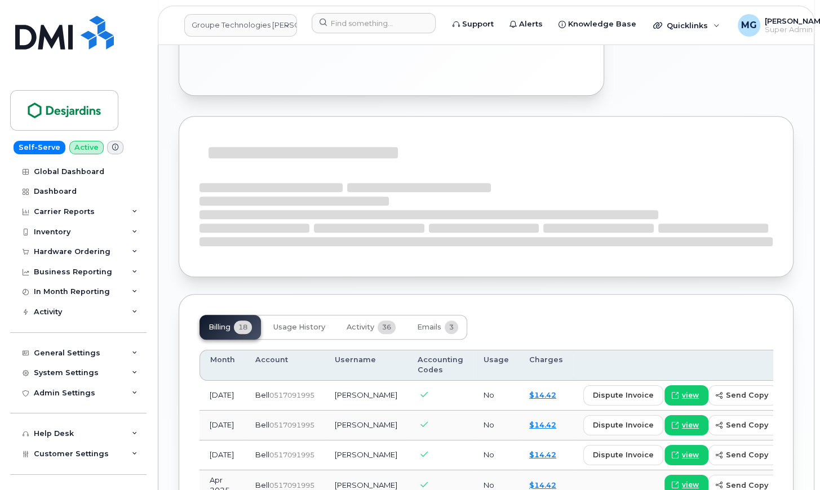
scroll to position [0, 5]
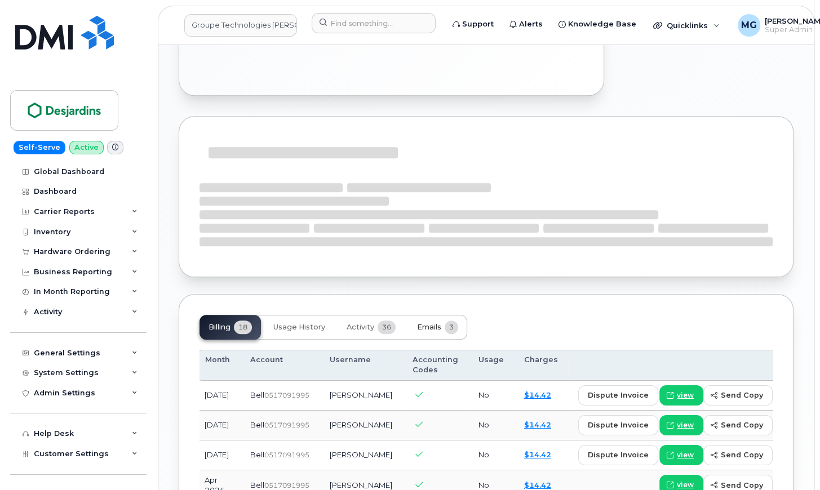
click at [435, 323] on span "Emails" at bounding box center [429, 327] width 24 height 9
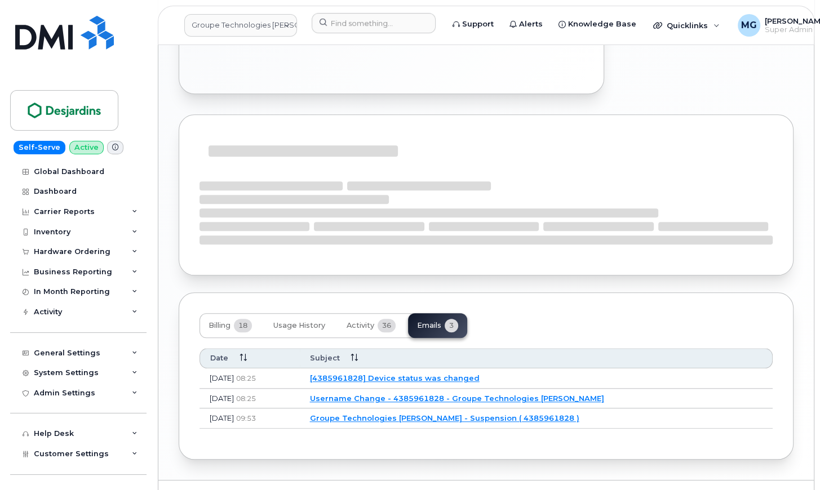
scroll to position [829, 0]
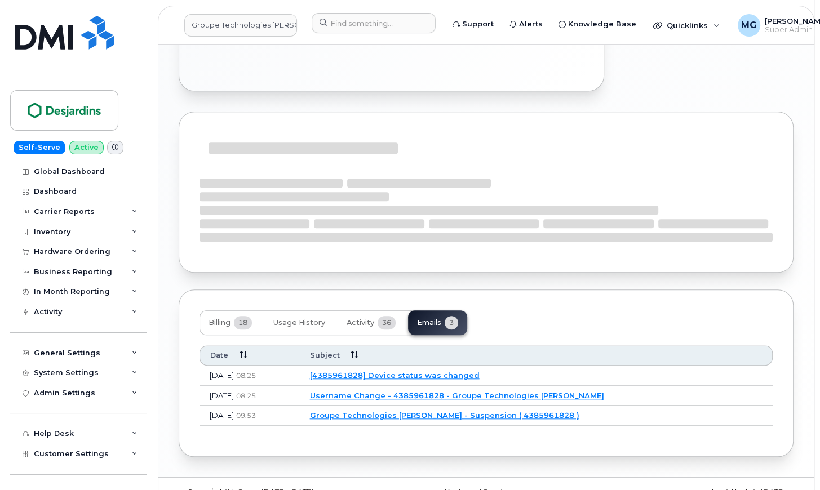
click at [395, 391] on link "Username Change - 4385961828 - Groupe Technologies Desjardins" at bounding box center [457, 395] width 294 height 9
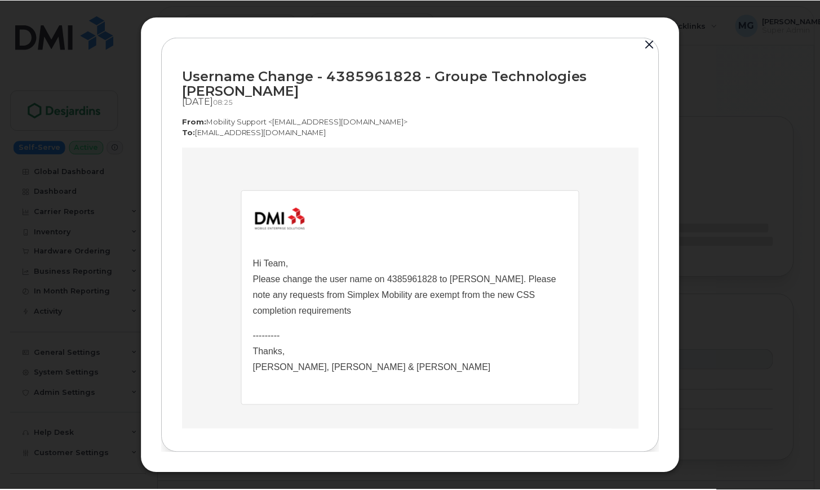
scroll to position [0, 0]
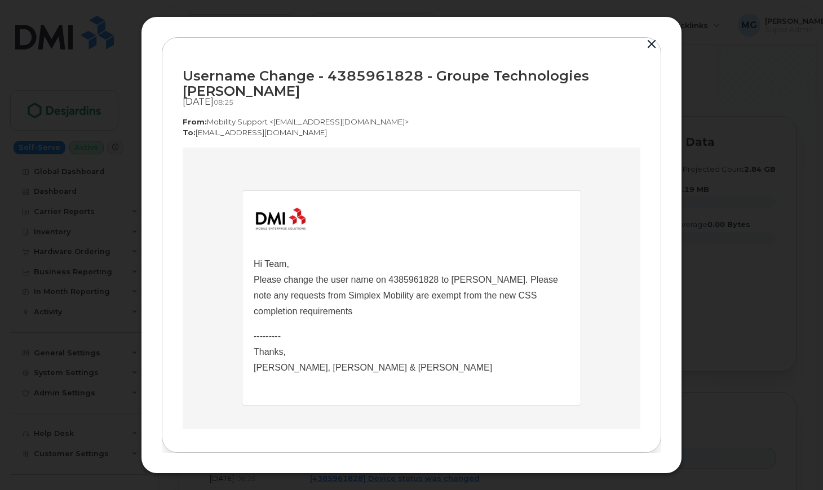
click at [649, 44] on button "button" at bounding box center [651, 45] width 17 height 16
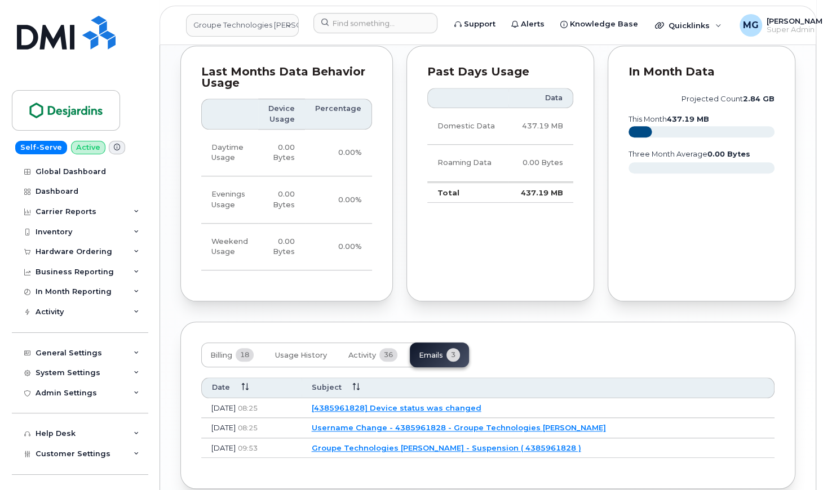
scroll to position [902, 0]
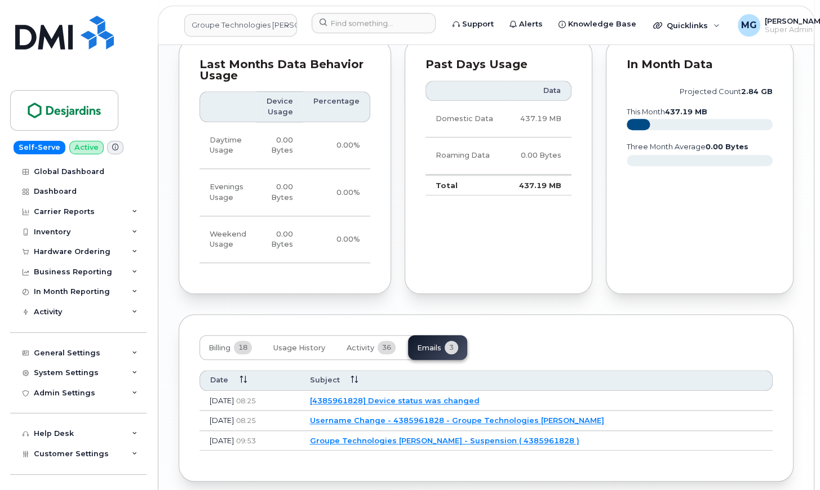
click at [369, 436] on link "Groupe Technologies Desjardins - Suspension ( 4385961828 )" at bounding box center [444, 440] width 269 height 9
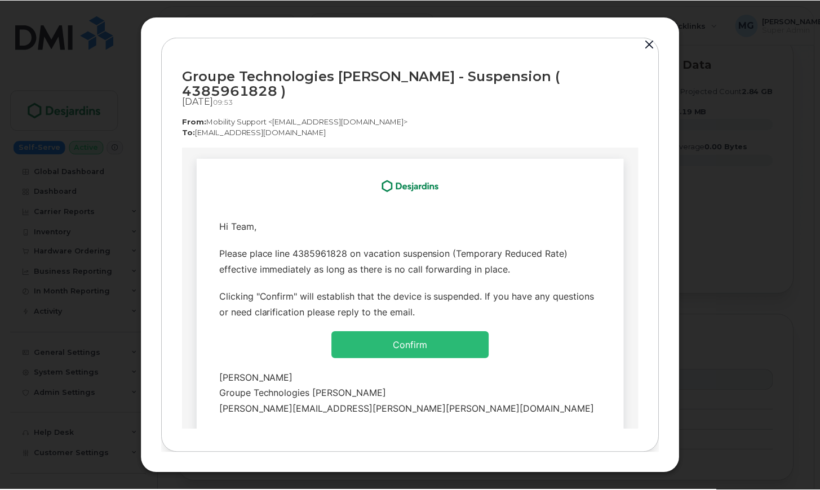
scroll to position [0, 0]
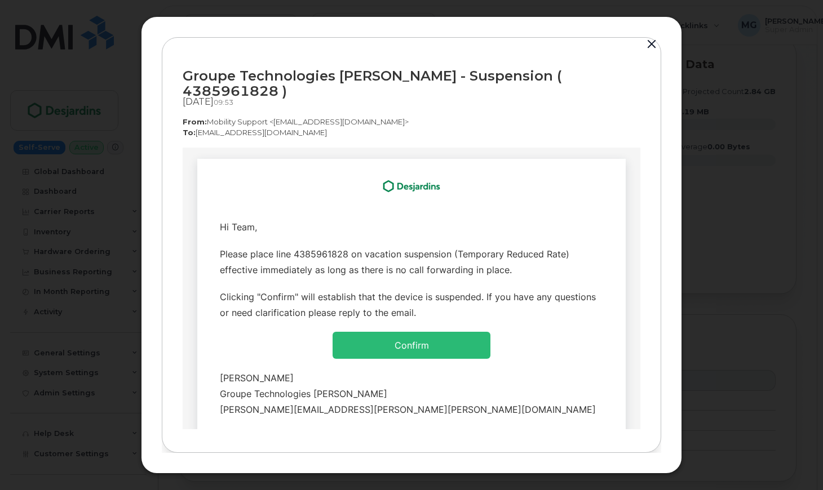
click at [649, 52] on button "button" at bounding box center [651, 45] width 17 height 16
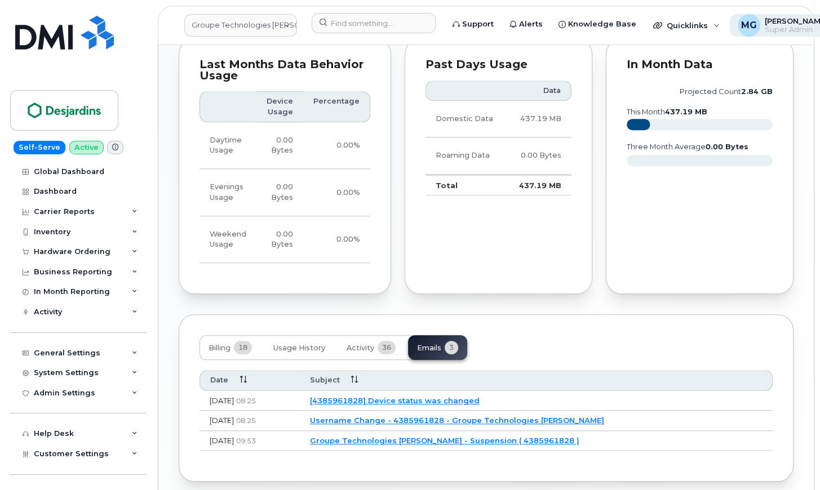
click at [796, 24] on span "[PERSON_NAME]" at bounding box center [796, 20] width 63 height 9
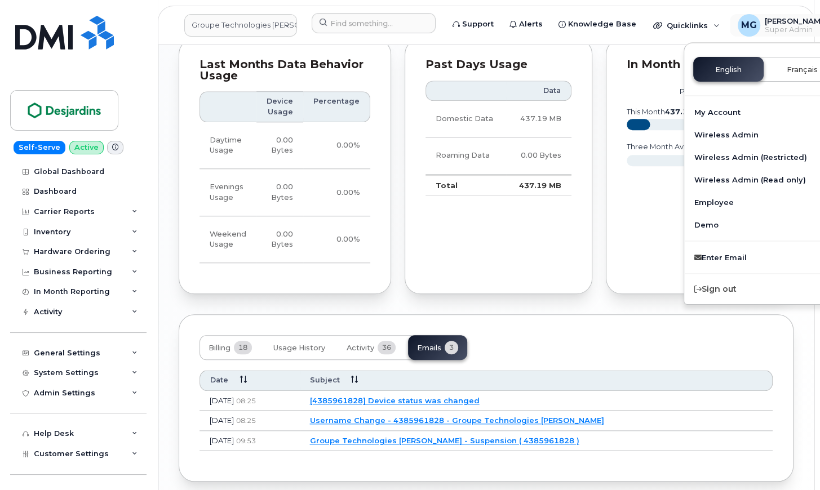
click at [774, 67] on button "Français" at bounding box center [802, 69] width 70 height 25
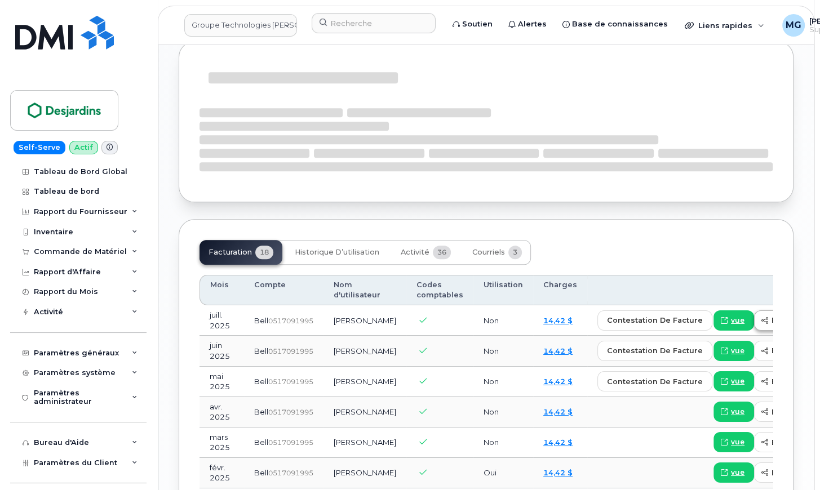
scroll to position [1003, 0]
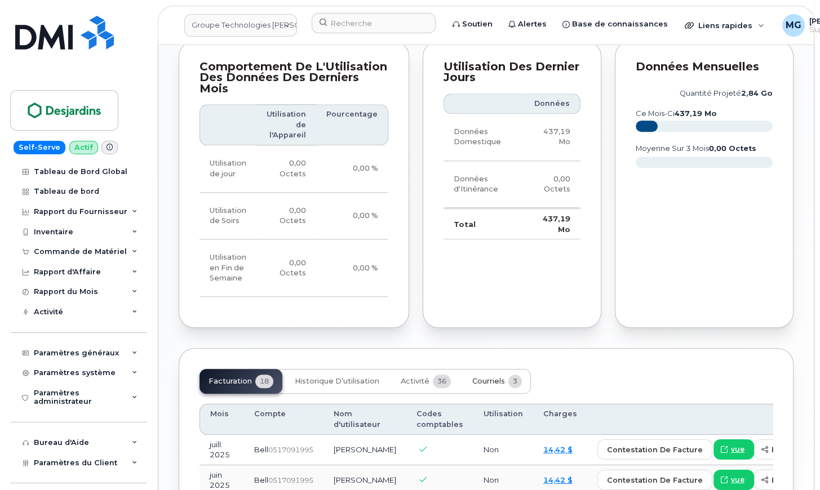
click at [484, 377] on span "Courriels" at bounding box center [488, 381] width 33 height 9
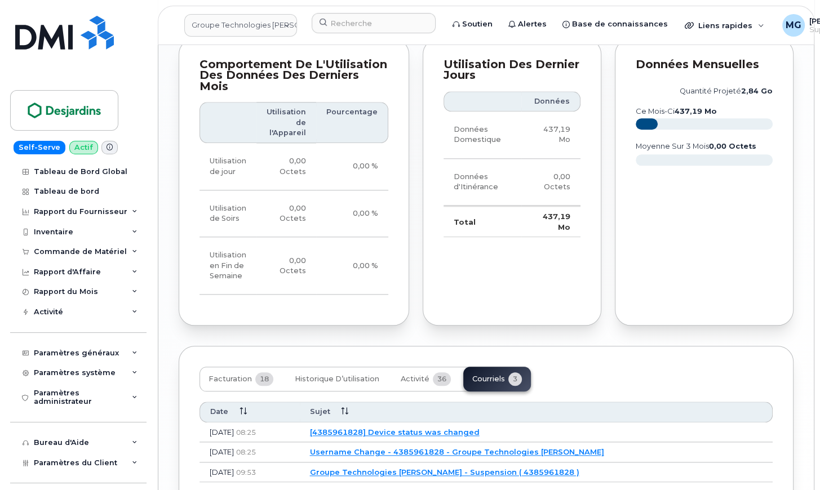
scroll to position [1005, 0]
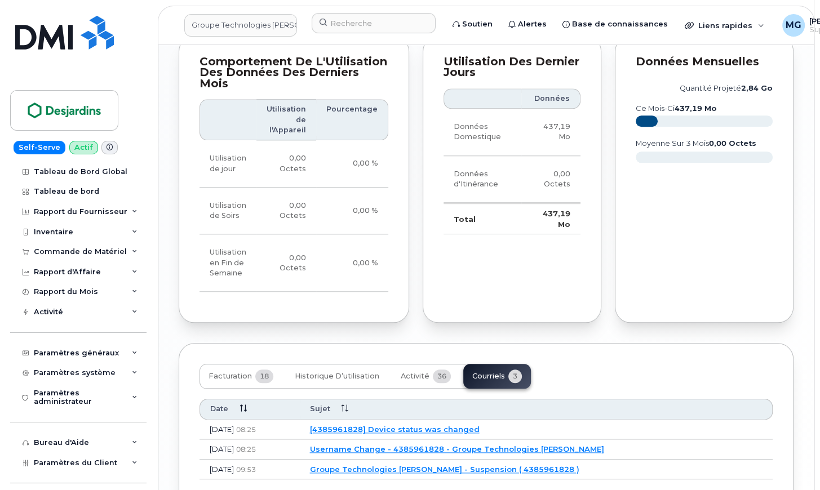
click at [480, 425] on link "[4385961828] Device status was changed" at bounding box center [395, 429] width 170 height 9
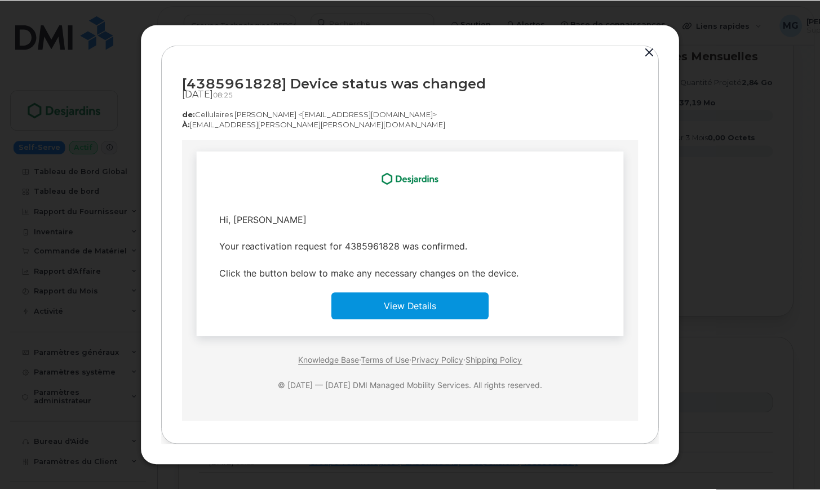
scroll to position [0, 0]
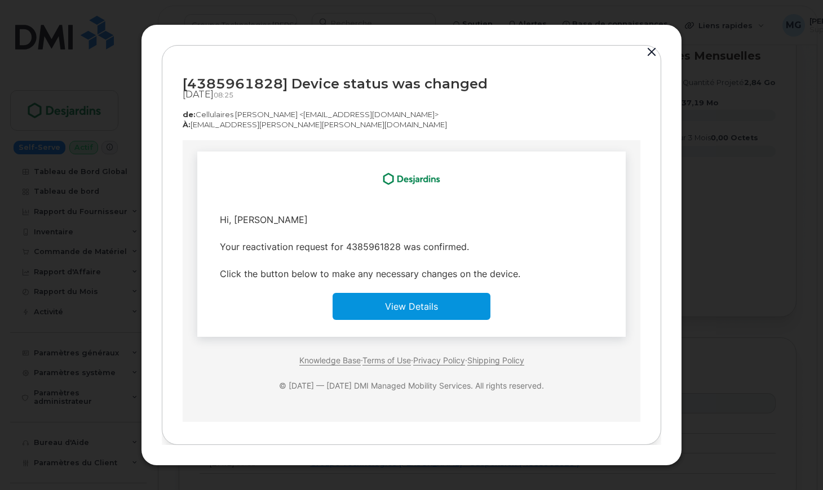
click at [650, 50] on button "button" at bounding box center [651, 53] width 17 height 16
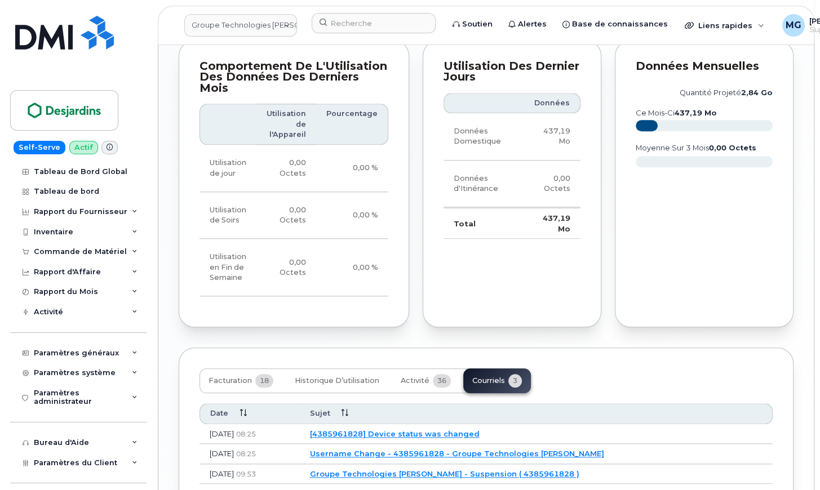
click at [75, 108] on img at bounding box center [64, 110] width 87 height 33
click at [218, 23] on link "Groupe Technologies Desjardins" at bounding box center [240, 25] width 113 height 23
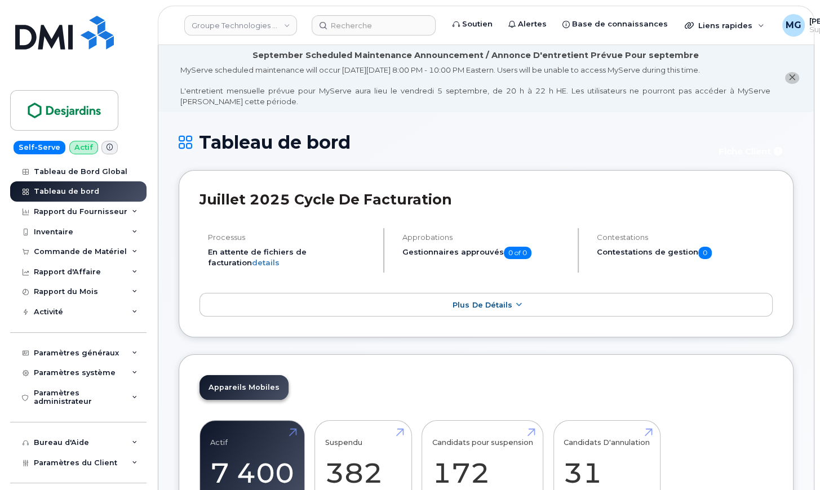
click at [218, 23] on link "Groupe Technologies [PERSON_NAME]" at bounding box center [240, 25] width 113 height 20
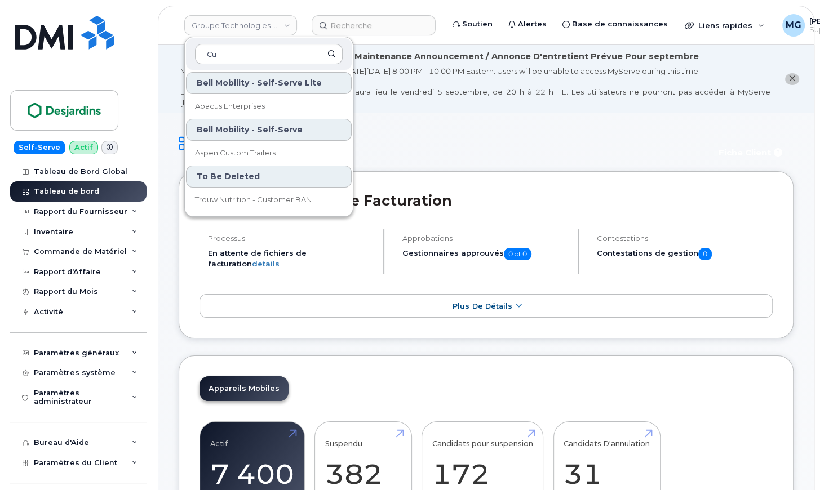
type input "C"
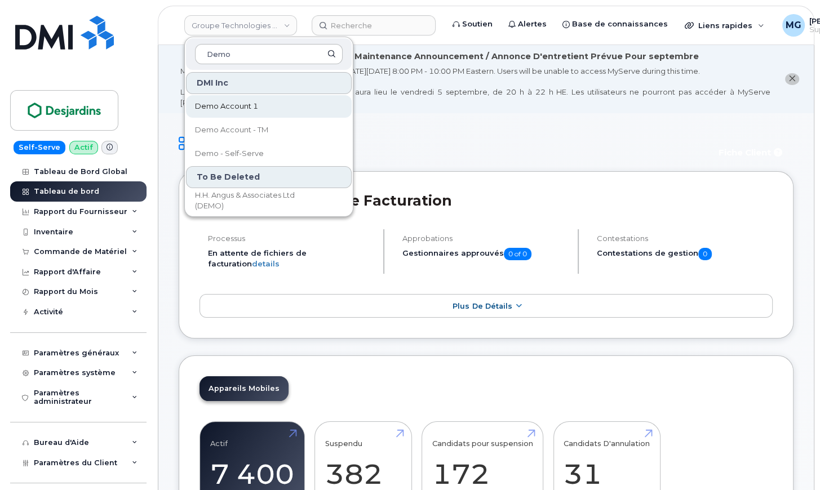
type input "Demo"
click at [248, 105] on span "Demo Account 1" at bounding box center [226, 106] width 63 height 11
